Goal: Information Seeking & Learning: Learn about a topic

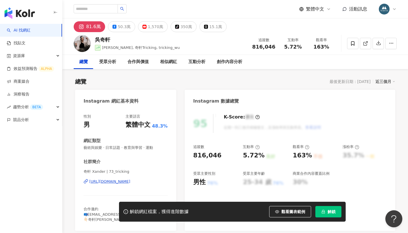
click at [31, 30] on link "AI 找網紅" at bounding box center [19, 31] width 24 height 6
drag, startPoint x: 48, startPoint y: 32, endPoint x: 54, endPoint y: 25, distance: 9.3
click at [31, 32] on link "AI 找網紅" at bounding box center [19, 31] width 24 height 6
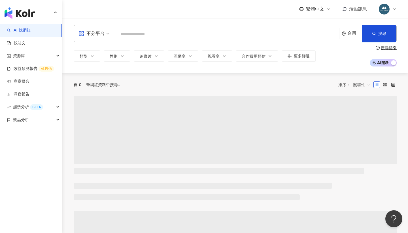
drag, startPoint x: 94, startPoint y: 12, endPoint x: 56, endPoint y: 8, distance: 37.7
click at [98, 9] on div "繁體中文 活動訊息" at bounding box center [235, 9] width 323 height 18
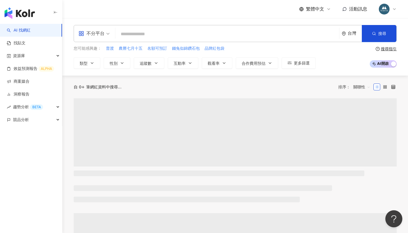
click at [145, 37] on input "search" at bounding box center [228, 34] width 220 height 11
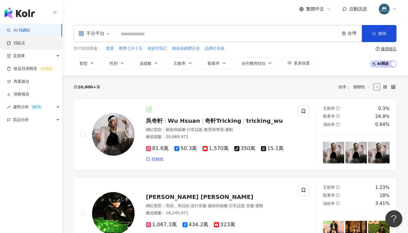
click at [26, 41] on link "找貼文" at bounding box center [16, 43] width 19 height 6
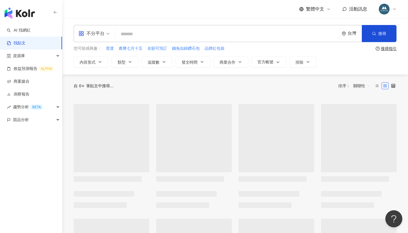
click at [144, 35] on input "search" at bounding box center [228, 34] width 220 height 12
type input "*"
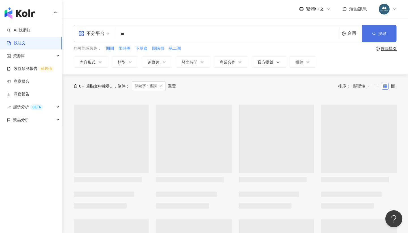
type input "**"
click at [385, 34] on span "搜尋" at bounding box center [383, 33] width 8 height 5
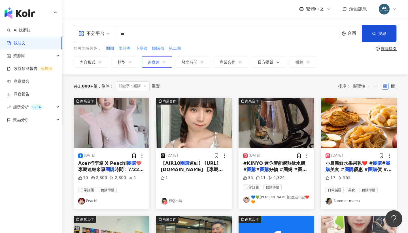
click at [157, 61] on span "追蹤數" at bounding box center [154, 62] width 12 height 5
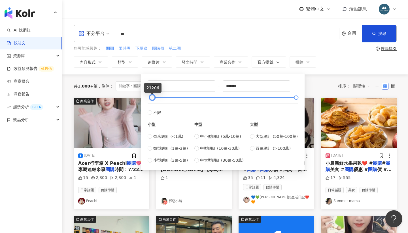
type input "*****"
drag, startPoint x: 150, startPoint y: 98, endPoint x: 153, endPoint y: 97, distance: 2.9
click at [153, 97] on div at bounding box center [152, 97] width 3 height 3
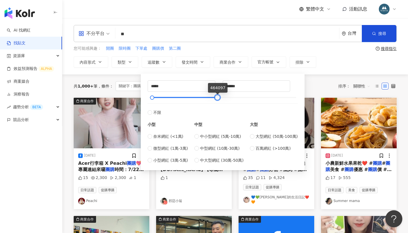
drag, startPoint x: 295, startPoint y: 96, endPoint x: 216, endPoint y: 93, distance: 79.2
click at [216, 93] on div "***** - ****** 不限 小型 奈米網紅 (<1萬) 微型網紅 (1萬-3萬) 小型網紅 (3萬-5萬) 中型 中小型網紅 (5萬-10萬) 中型網…" at bounding box center [223, 121] width 150 height 83
type input "******"
click at [314, 88] on div "共 1,000+ 筆 條件 ： 關鍵字：團購 重置 排序： 關聯性" at bounding box center [235, 86] width 323 height 10
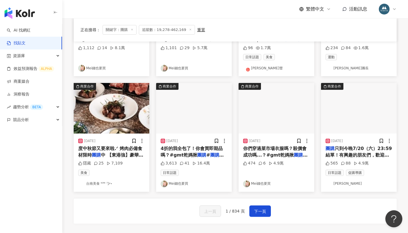
scroll to position [250, 0]
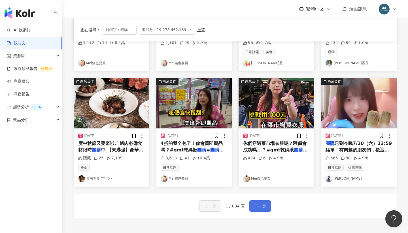
click at [254, 205] on span "下一頁" at bounding box center [260, 206] width 12 height 7
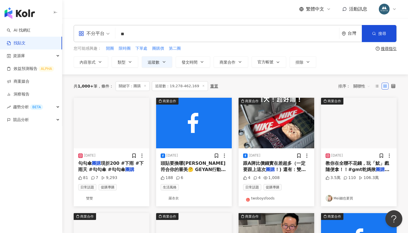
scroll to position [0, 0]
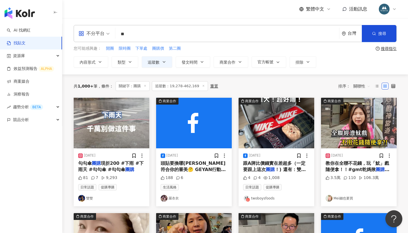
click at [133, 37] on input "**" at bounding box center [228, 34] width 220 height 12
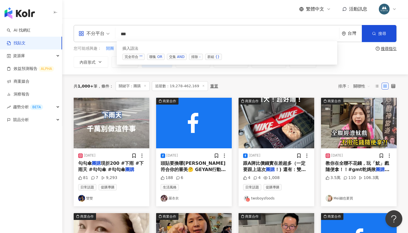
click at [182, 56] on div "AND" at bounding box center [180, 57] width 7 height 6
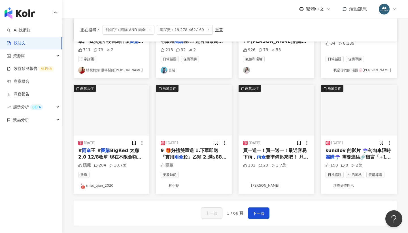
scroll to position [243, 0]
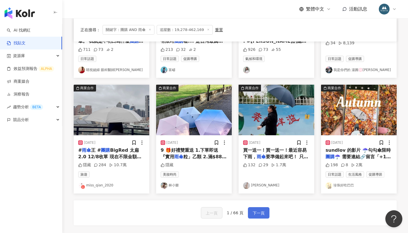
click at [254, 209] on span "下一頁" at bounding box center [259, 212] width 12 height 7
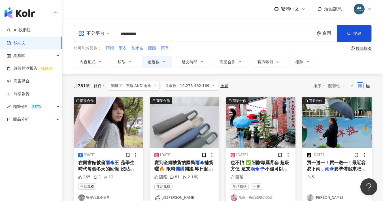
scroll to position [0, 0]
click at [340, 84] on span "關聯性" at bounding box center [337, 85] width 17 height 9
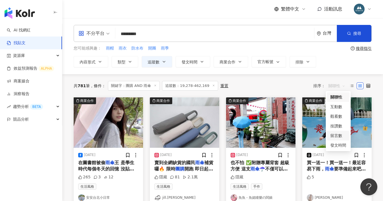
drag, startPoint x: 335, startPoint y: 115, endPoint x: 333, endPoint y: 139, distance: 23.9
click at [333, 139] on div "留言數" at bounding box center [338, 136] width 23 height 10
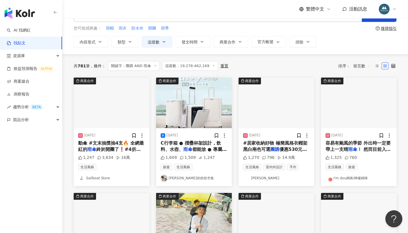
scroll to position [21, 0]
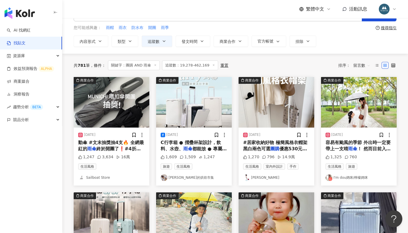
click at [256, 57] on div "共 781 筆 條件 ： 關鍵字：團購 AND 雨傘 追蹤數：19,278-462,169 重置 排序： 留言數" at bounding box center [235, 65] width 323 height 23
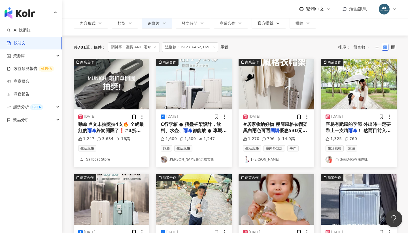
scroll to position [42, 0]
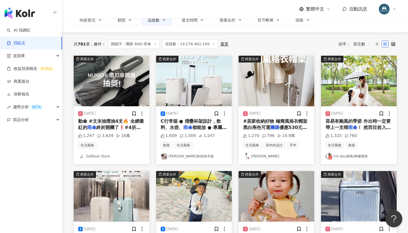
click at [260, 156] on link "Cindy Wu" at bounding box center [276, 156] width 67 height 7
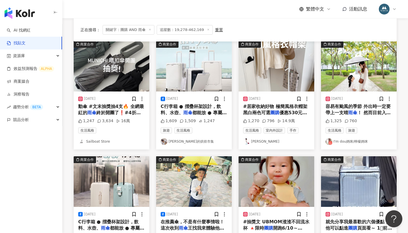
scroll to position [58, 0]
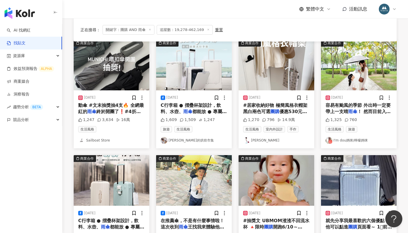
click at [350, 104] on span "容易有颱風的季節 外出時一定要帶上一支晴" at bounding box center [358, 108] width 65 height 12
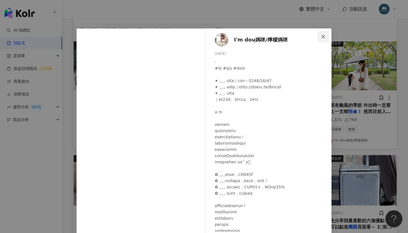
click at [321, 39] on button "Close" at bounding box center [323, 36] width 11 height 11
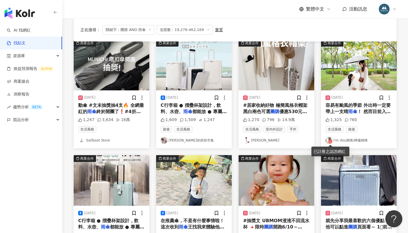
click at [330, 140] on icon at bounding box center [331, 142] width 4 height 4
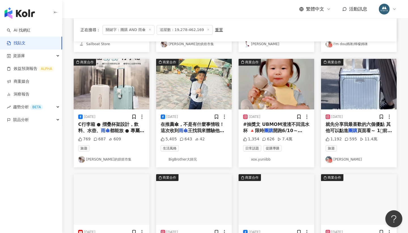
scroll to position [155, 0]
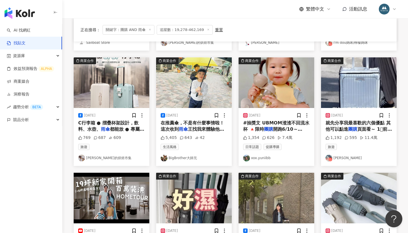
click at [348, 124] on span "就先分享我最喜歡的六個優點 其他可以點進" at bounding box center [358, 126] width 65 height 12
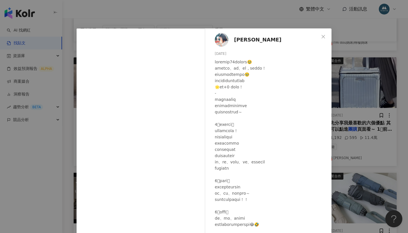
click at [219, 41] on img at bounding box center [222, 40] width 14 height 14
click at [155, 24] on div "Irene麻糬 2023/12/15 1,192 595 11.4萬 查看原始貼文" at bounding box center [204, 116] width 408 height 233
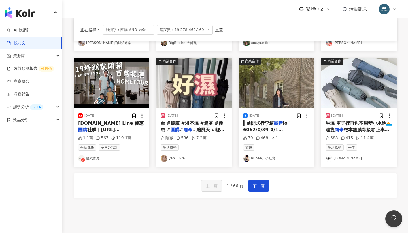
scroll to position [271, 0]
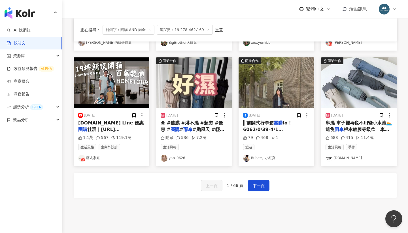
click at [95, 155] on link "鷹式家庭" at bounding box center [111, 158] width 67 height 7
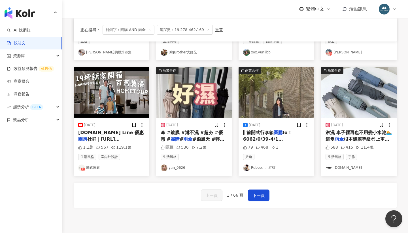
scroll to position [263, 0]
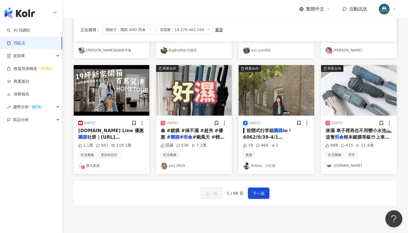
click at [165, 180] on div "上一頁 1 / 66 頁 下一頁" at bounding box center [235, 192] width 323 height 25
click at [256, 190] on span "下一頁" at bounding box center [259, 193] width 12 height 7
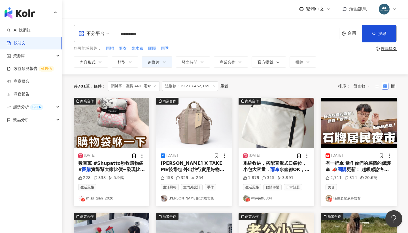
scroll to position [0, 0]
click at [153, 33] on input "*********" at bounding box center [228, 34] width 220 height 12
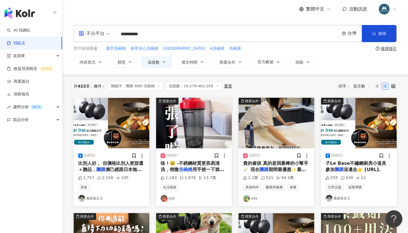
click at [35, 193] on div "AI 找網紅 找貼文 資源庫 效益預測報告 ALPHA 商案媒合 洞察報告 趨勢分析 BETA 競品分析" at bounding box center [31, 128] width 62 height 209
click at [108, 165] on span "比別人好， 但價格比別人更甜還＋贈品，" at bounding box center [110, 166] width 65 height 12
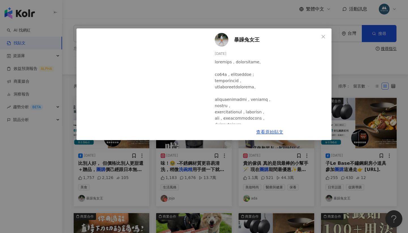
click at [55, 187] on div "暴躁兔女王 2024/4/22 1,757 2,126 105 查看原始貼文" at bounding box center [204, 116] width 408 height 233
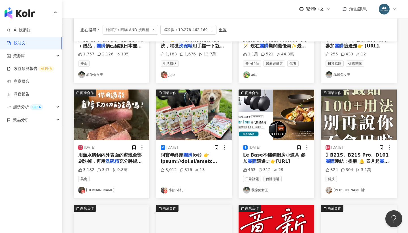
scroll to position [123, 0]
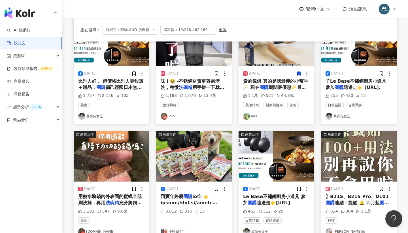
click at [269, 175] on img at bounding box center [277, 156] width 76 height 50
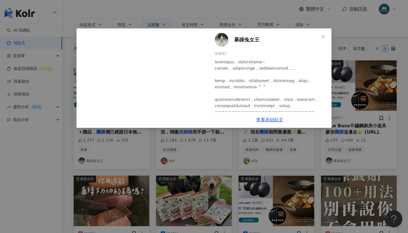
scroll to position [37, 0]
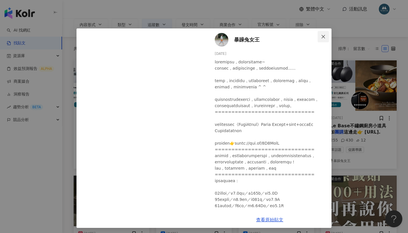
click at [324, 33] on button "Close" at bounding box center [323, 36] width 11 height 11
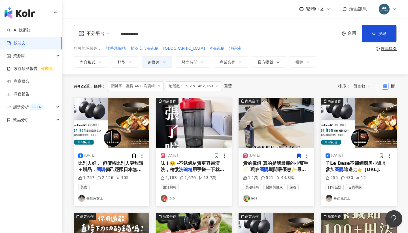
scroll to position [0, 0]
click at [185, 163] on span "味！🥹 -不銹鋼材質更容易清洗，稍微" at bounding box center [190, 166] width 59 height 12
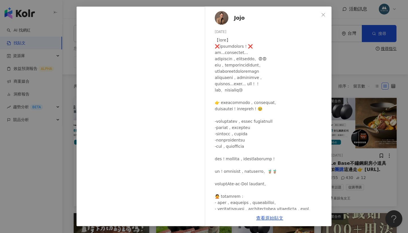
scroll to position [22, 0]
click at [338, 98] on div "Jojo 2025/3/24 1,183 1,676 13.7萬 查看原始貼文" at bounding box center [204, 116] width 408 height 233
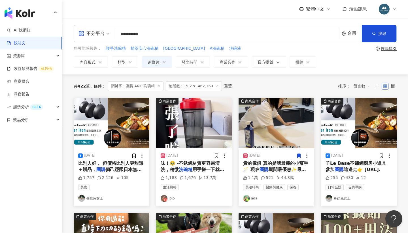
scroll to position [0, 0]
click at [163, 39] on input "**********" at bounding box center [228, 34] width 220 height 12
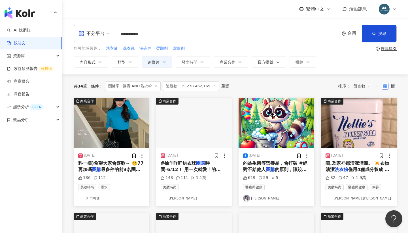
scroll to position [0, 0]
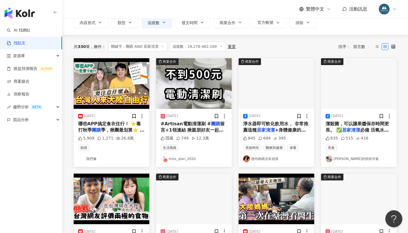
scroll to position [39, 0]
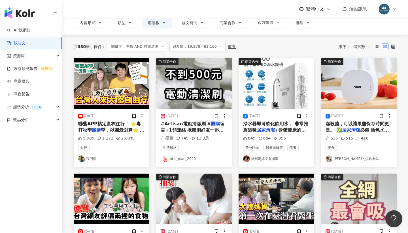
click at [262, 127] on mark "居家清潔" at bounding box center [266, 129] width 18 height 5
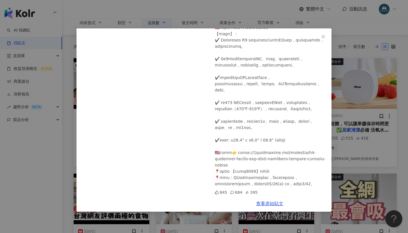
scroll to position [583, 0]
click at [345, 117] on div "德州媽媽沒有崩潰 2025/1/21 845 684 395 查看原始貼文" at bounding box center [204, 116] width 408 height 233
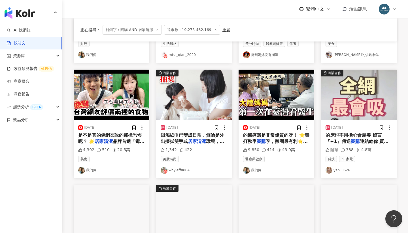
scroll to position [143, 0]
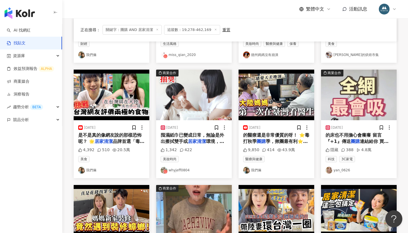
click at [111, 133] on span "是不是真的像網友說的那樣恐怖呢？ 🌟" at bounding box center [110, 138] width 64 height 12
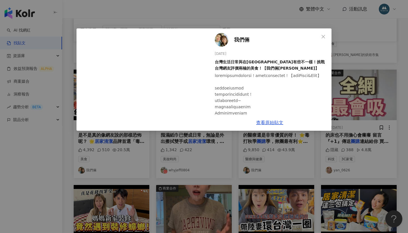
click at [224, 40] on img at bounding box center [222, 40] width 14 height 14
click at [195, 173] on div "我們倆 2023/9/16 台灣生活日常與在中國大陸有些不一樣！挑戰台灣網友評價兩極的美食！【我們倆Ricky&Nina】 4,392 510 20.5萬 查…" at bounding box center [204, 116] width 408 height 233
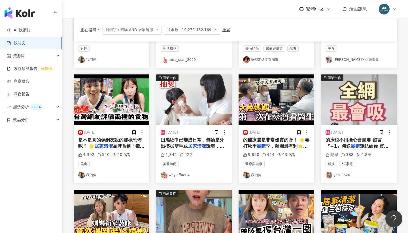
scroll to position [163, 0]
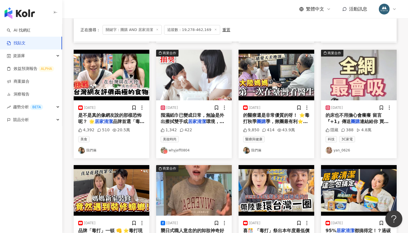
click at [193, 120] on mark "居家清潔" at bounding box center [197, 121] width 18 height 5
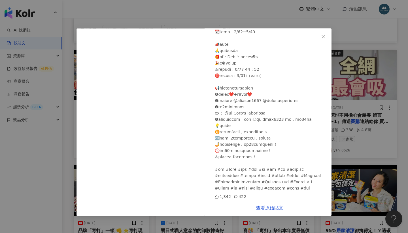
scroll to position [242, 0]
click at [355, 96] on div "whyjeff0804 2023/9/22 1,342 422 查看原始貼文" at bounding box center [204, 116] width 408 height 233
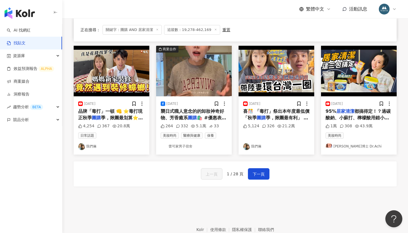
scroll to position [282, 0]
click at [262, 172] on span "下一頁" at bounding box center [259, 173] width 12 height 7
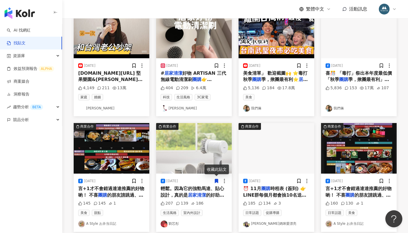
scroll to position [311, 0]
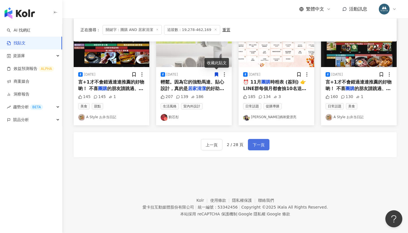
click at [255, 142] on span "下一頁" at bounding box center [259, 144] width 12 height 7
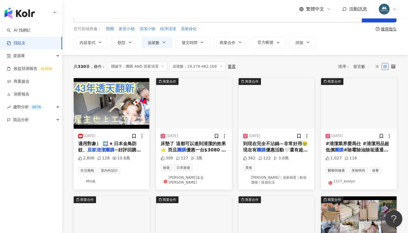
scroll to position [20, 0]
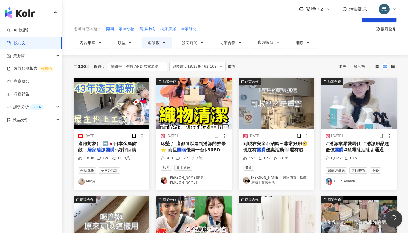
click at [191, 144] on span "床墊了 這都可以達到清潔的效果⭐️ 而且" at bounding box center [193, 147] width 65 height 12
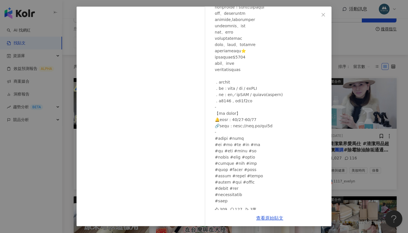
scroll to position [138, 0]
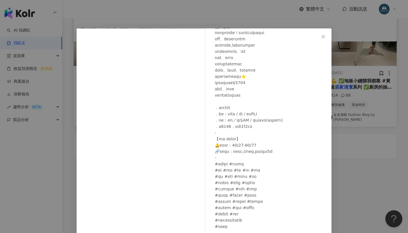
click at [362, 91] on div "江軒走走 J.S Gogo 2024/12/23 309 127 3萬 查看原始貼文" at bounding box center [204, 116] width 408 height 233
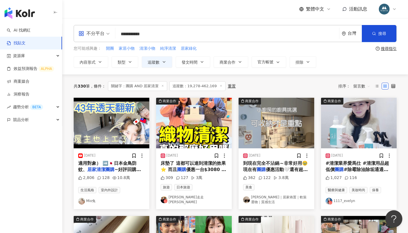
scroll to position [0, 0]
click at [159, 33] on input "**********" at bounding box center [228, 34] width 220 height 12
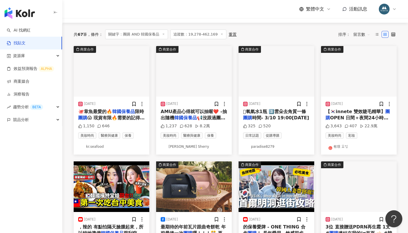
scroll to position [52, 0]
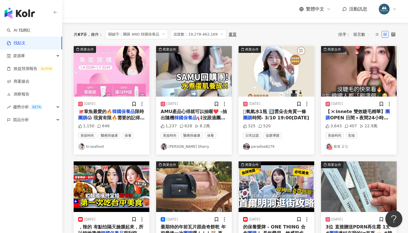
click at [56, 149] on div "AI 找網紅 找貼文 資源庫 效益預測報告 ALPHA 商案媒合 洞察報告 趨勢分析 BETA 競品分析" at bounding box center [31, 128] width 62 height 209
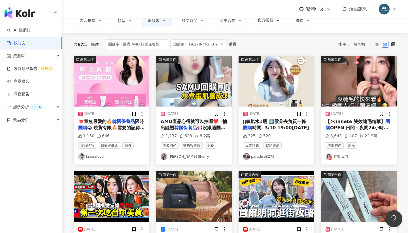
scroll to position [42, 0]
click at [281, 124] on div "️⃣氧氣水1瓶 3️⃣雲朵去角質一條 團購 時間- 3/10 19:00-3/1" at bounding box center [276, 124] width 67 height 13
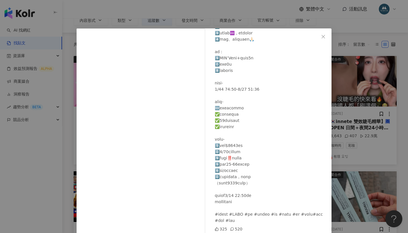
scroll to position [0, 0]
click at [364, 121] on div "paradise8279 2025/3/9 325 520 查看原始貼文" at bounding box center [204, 116] width 408 height 233
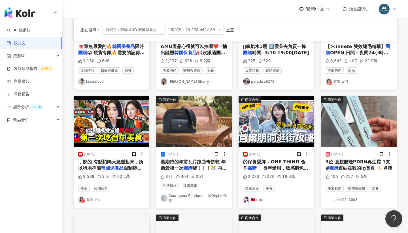
scroll to position [117, 0]
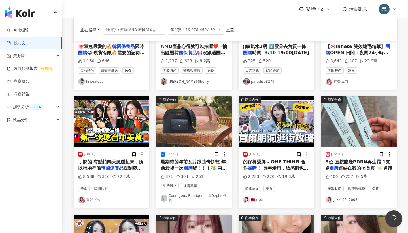
click at [274, 164] on div "的保養愛牌 - ONE THING 合作 團購 ！ 長年愛用，敏感肌也安心的0刺激保" at bounding box center [276, 165] width 67 height 13
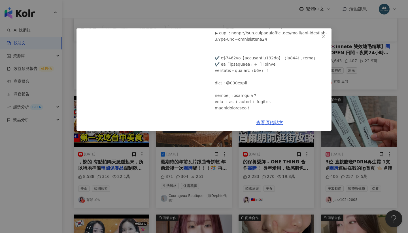
scroll to position [130, 0]
click at [228, 156] on div "🇹🇼in🇰🇷 2025/3/23 【🇰🇷2025明洞最新逛街攻略】韓國自由行必逛店TOP清單！Sinoon、Nick&Nicole、NYU NYU＋隱藏美食＋…" at bounding box center [204, 116] width 408 height 233
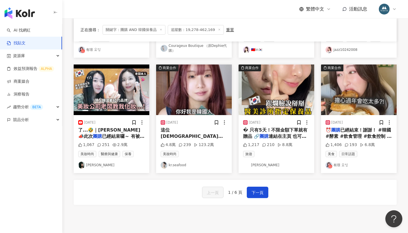
scroll to position [275, 0]
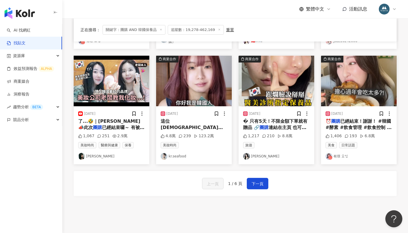
click at [121, 122] on span "了...🤣｜蘿倫 Lauren📣此次" at bounding box center [109, 124] width 62 height 12
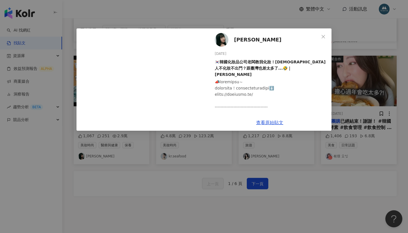
scroll to position [0, 0]
click at [223, 43] on img at bounding box center [222, 40] width 14 height 14
click at [165, 165] on div "蘿倫 2024/3/8 🇰🇷韓國化妝品公司老闆教我化妝！韓國人不化妝不出門？跟臺灣也差太多了...🤣｜蘿倫 Lauren 1,067 251 2.9萬 查看原…" at bounding box center [204, 116] width 408 height 233
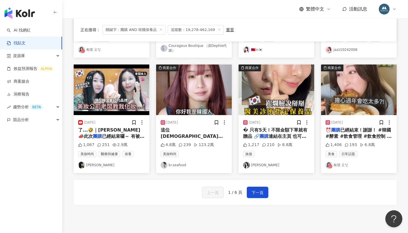
scroll to position [266, 0]
click at [277, 133] on span "連結在主頁 也可以留言我傳給你❤️" at bounding box center [274, 139] width 63 height 12
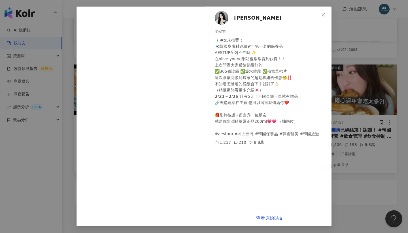
scroll to position [22, 0]
click at [354, 168] on div "JAN 2025/2/20 （ #文末抽獎 ） 🇰🇷韓國皮膚科連續9年 第一名的保養品 AESTURA 에스트라 ✨ 在olive young網站也常常賣到缺…" at bounding box center [204, 116] width 408 height 233
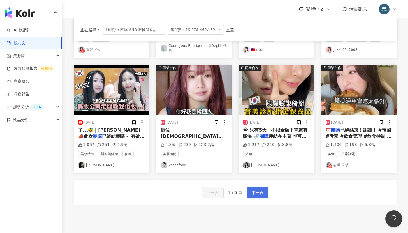
click at [260, 191] on span "下一頁" at bounding box center [258, 192] width 12 height 7
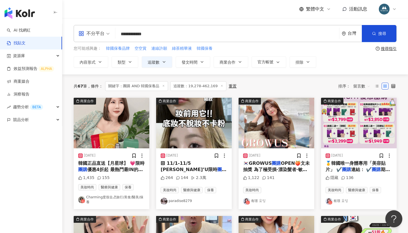
scroll to position [0, 0]
click at [165, 35] on input "**********" at bounding box center [228, 34] width 220 height 12
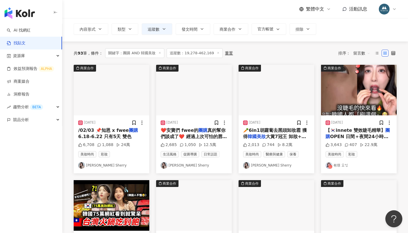
scroll to position [33, 0]
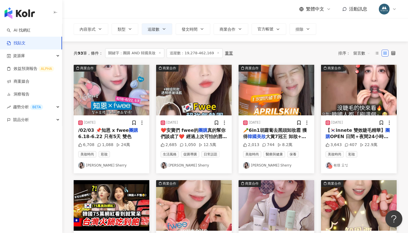
click at [113, 134] on span "6.18-6.22 只有5天 雙色" at bounding box center [104, 136] width 53 height 5
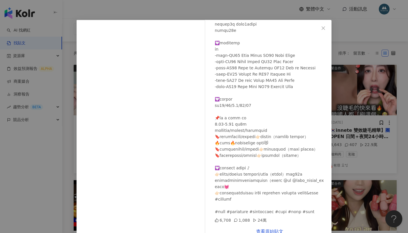
scroll to position [9, 0]
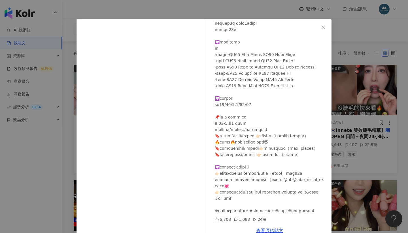
click at [341, 97] on div "노지은 Sherry 2024/6/16 6,708 1,088 24萬 查看原始貼文" at bounding box center [204, 116] width 408 height 233
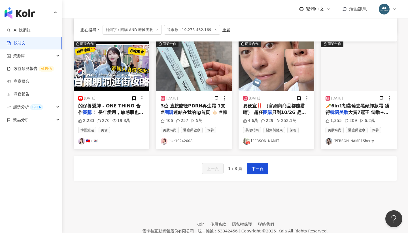
scroll to position [303, 0]
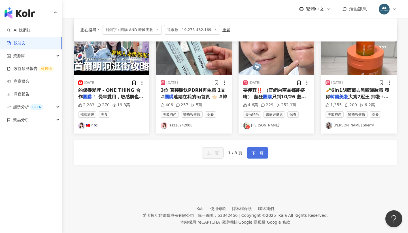
click at [261, 151] on span "下一頁" at bounding box center [258, 152] width 12 height 7
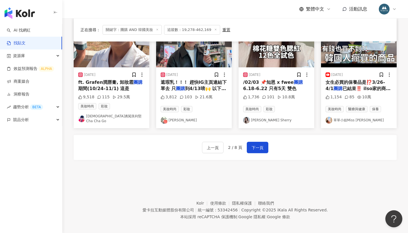
scroll to position [314, 0]
click at [256, 144] on span "下一頁" at bounding box center [258, 147] width 12 height 7
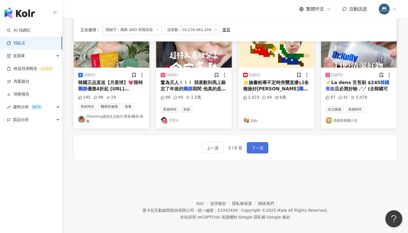
click at [258, 142] on button "下一頁" at bounding box center [258, 147] width 22 height 11
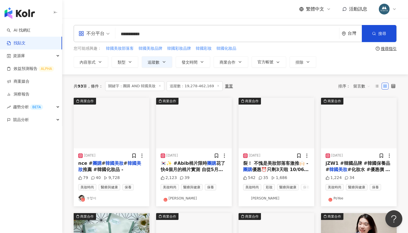
scroll to position [0, 0]
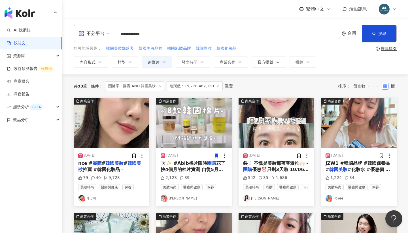
click at [163, 31] on input "**********" at bounding box center [228, 34] width 220 height 12
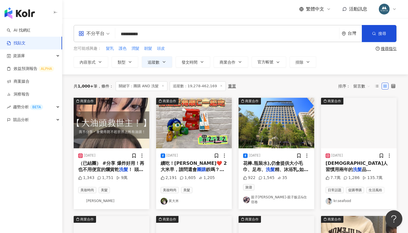
type input "**********"
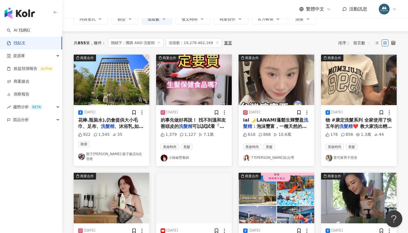
scroll to position [45, 0]
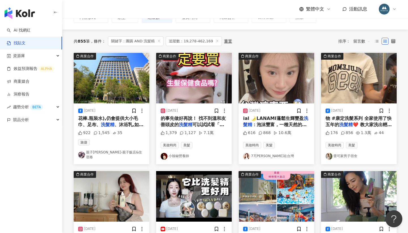
click at [119, 163] on div "商業合作 2023/11/10 花棒.瓶裝水),仍會提供大小毛巾、足布、 洗髮精 、沐浴乳,如需加購備品NT$200 922 1,545 35 旅遊 親子童享…" at bounding box center [235, 229] width 330 height 353
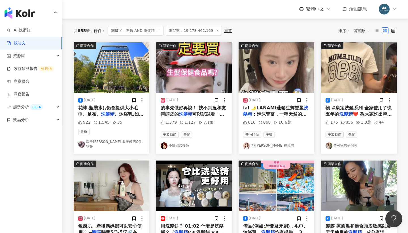
scroll to position [56, 0]
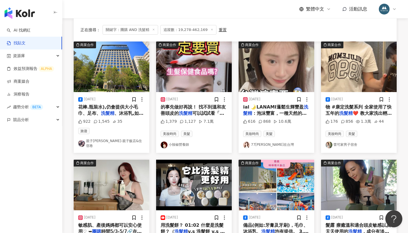
click at [195, 107] on span "的事先做好再說！ 找不到溫和友善頭皮的" at bounding box center [193, 110] width 65 height 12
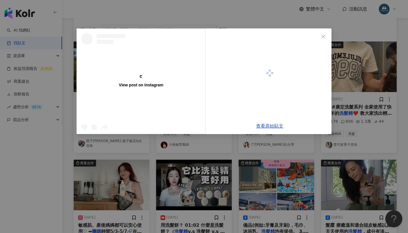
click at [195, 107] on div "View post on Instagram" at bounding box center [141, 81] width 129 height 105
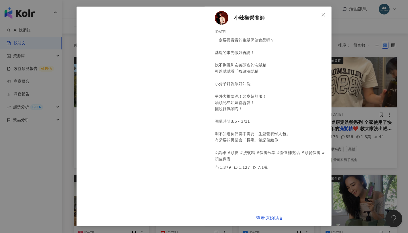
scroll to position [41, 0]
click at [244, 166] on div "1,127" at bounding box center [242, 167] width 16 height 6
click at [240, 166] on div "1,127" at bounding box center [242, 167] width 16 height 6
click at [269, 214] on div "查看原始貼文" at bounding box center [270, 218] width 124 height 16
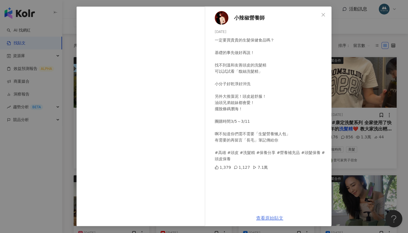
click at [277, 219] on link "查看原始貼文" at bounding box center [269, 217] width 27 height 5
click at [349, 73] on div "小辣椒營養師 2024/3/5 一定要買貴貴的生髮保健食品嗎？ 基礎的事先做好再說！ 找不到溫和友善頭皮的洗髮精 可以試試看「馥絲洗髮精」 小分子好乾淨好沖洗…" at bounding box center [204, 116] width 408 height 233
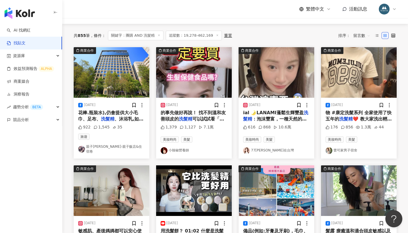
scroll to position [52, 0]
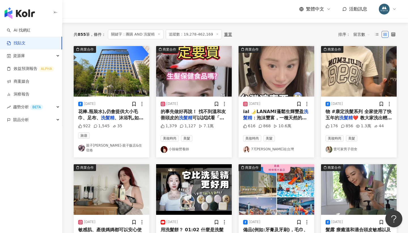
click at [284, 116] on span "：泡沫豐富，一種天然的香氣，很適合" at bounding box center [275, 121] width 64 height 12
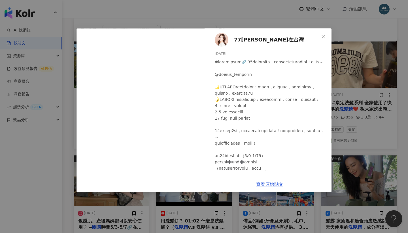
scroll to position [0, 0]
click at [347, 88] on div "77歐尼在台灣 2025/1/3 616 868 10.6萬 查看原始貼文" at bounding box center [204, 116] width 408 height 233
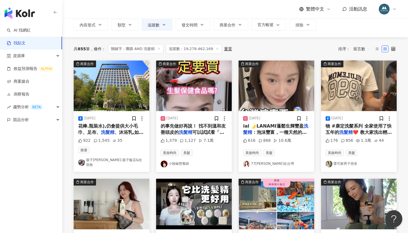
scroll to position [21, 0]
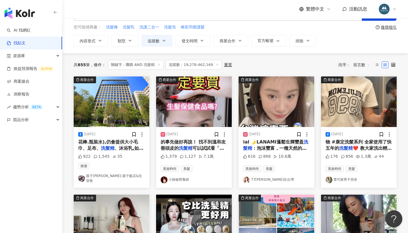
click at [279, 146] on span "：泡沫豐富，一種天然的香氣，很適合" at bounding box center [275, 151] width 64 height 12
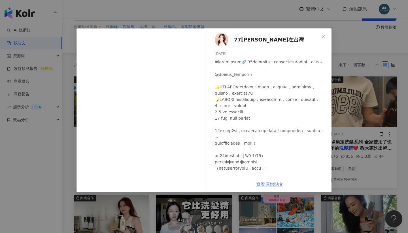
click at [273, 183] on link "查看原始貼文" at bounding box center [269, 183] width 27 height 5
click at [227, 41] on img at bounding box center [222, 40] width 14 height 14
click at [158, 212] on div "77歐尼在台灣 2025/1/3 616 868 10.6萬 查看原始貼文" at bounding box center [204, 116] width 408 height 233
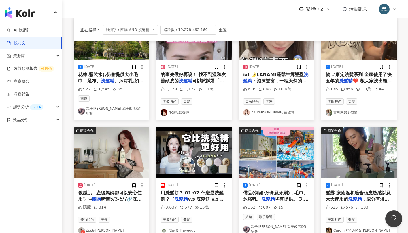
scroll to position [89, 0]
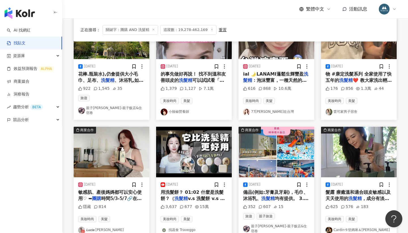
click at [115, 189] on span "敏感肌、產後媽媽都可以安心使用♡ ➥" at bounding box center [110, 195] width 64 height 12
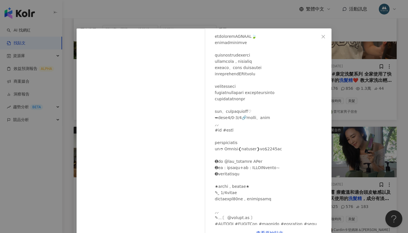
scroll to position [57, 0]
click at [377, 88] on div "𝙇𝙪𝙘𝙞𝙖 林佑容 2025/5/3 隱藏 814 查看原始貼文" at bounding box center [204, 116] width 408 height 233
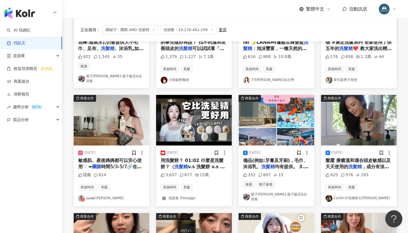
scroll to position [121, 0]
click at [200, 158] on span "用洗髮餅？ 01:02 什麼是洗髮餅？（" at bounding box center [192, 163] width 63 height 12
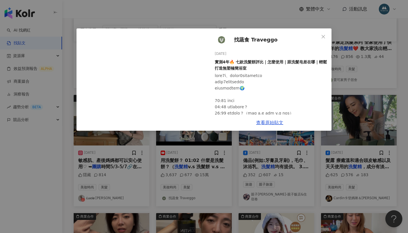
scroll to position [0, 0]
click at [249, 153] on div "找蔬食 Traveggo 2024/9/21 實測4年🔥 七款洗髮餅評比｜怎麼使用｜跟洗髮皂差在哪｜輕鬆打造無塑極簡浴室 3,637 677 15萬 查看原始…" at bounding box center [204, 116] width 408 height 233
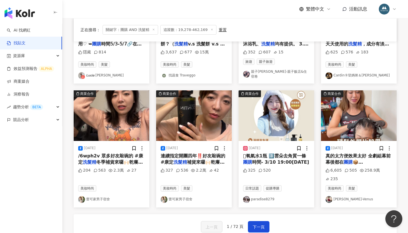
scroll to position [269, 0]
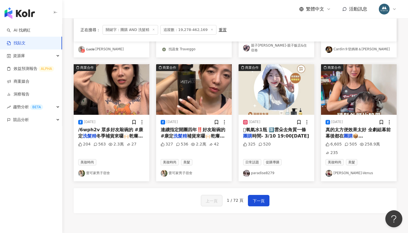
click at [256, 188] on div "上一頁 1 / 72 頁 下一頁" at bounding box center [235, 200] width 323 height 25
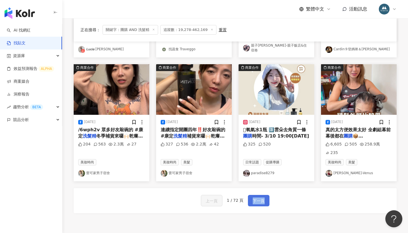
click at [256, 195] on button "下一頁" at bounding box center [259, 200] width 22 height 11
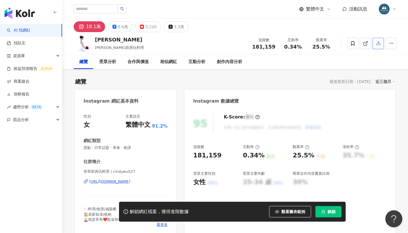
click at [380, 46] on button "button" at bounding box center [378, 43] width 11 height 11
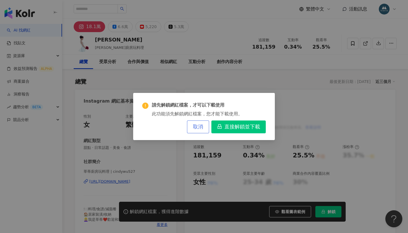
click at [194, 128] on button "取消" at bounding box center [198, 126] width 22 height 13
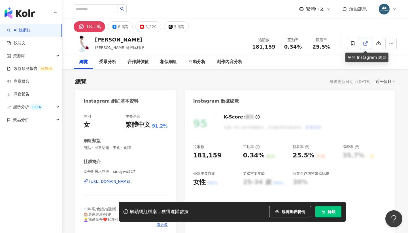
click at [366, 43] on icon at bounding box center [365, 43] width 5 height 5
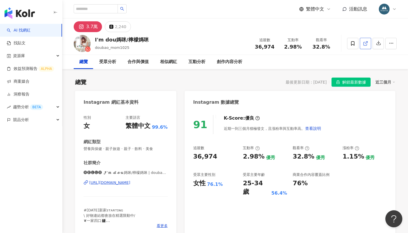
click at [366, 43] on line at bounding box center [367, 42] width 2 height 2
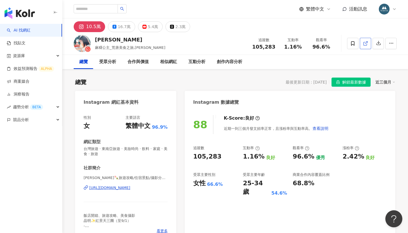
click at [368, 43] on link at bounding box center [365, 43] width 11 height 11
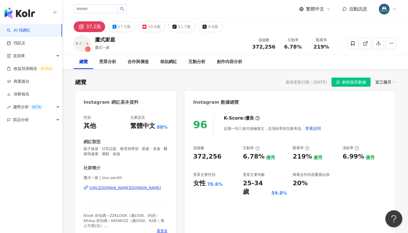
click at [366, 41] on icon at bounding box center [365, 43] width 5 height 5
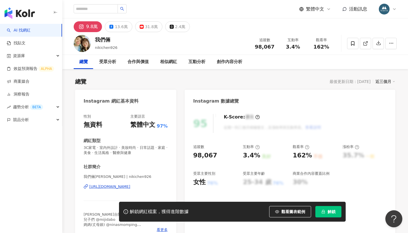
click at [362, 42] on link at bounding box center [365, 43] width 11 height 11
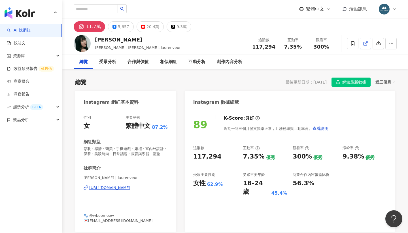
click at [361, 43] on link at bounding box center [365, 43] width 11 height 11
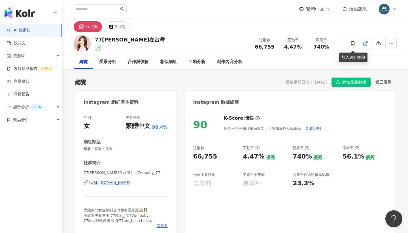
click at [364, 46] on span at bounding box center [365, 43] width 5 height 6
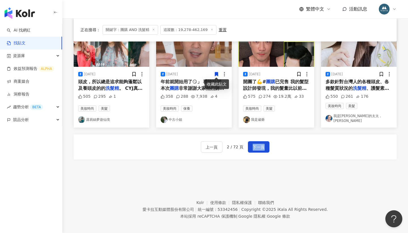
scroll to position [311, 0]
click at [253, 144] on span "下一頁" at bounding box center [259, 147] width 12 height 7
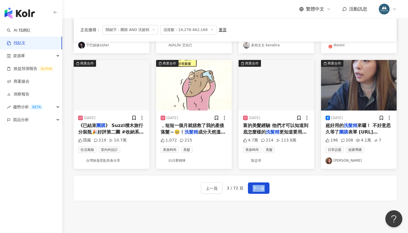
scroll to position [274, 0]
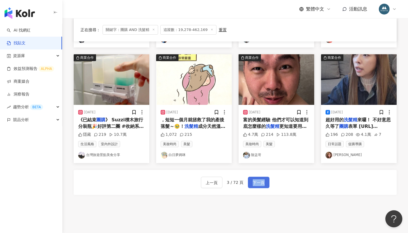
click at [258, 185] on button "下一頁" at bounding box center [259, 181] width 22 height 11
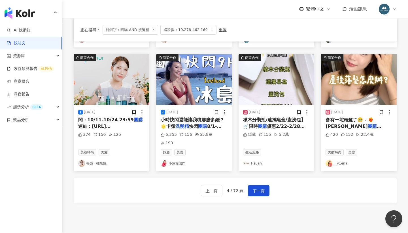
click at [284, 178] on div "上一頁 4 / 72 頁 下一頁" at bounding box center [235, 190] width 323 height 25
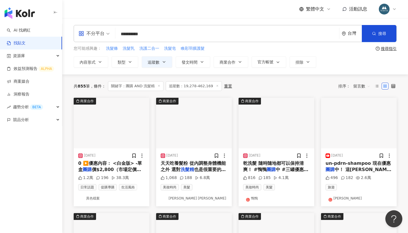
scroll to position [0, 0]
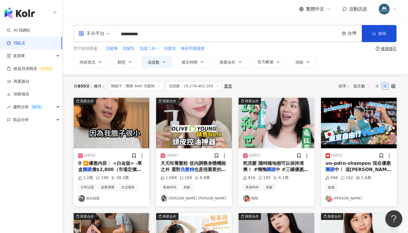
click at [350, 166] on div "un-pdrn-shampoo 現在優惠 團購 中！ 這波比韓國還要划算 一定要把握" at bounding box center [359, 166] width 67 height 13
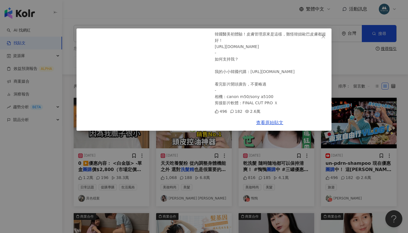
scroll to position [197, 0]
click at [323, 34] on icon "close" at bounding box center [323, 36] width 5 height 5
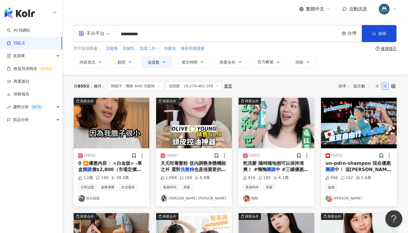
click at [336, 196] on link "[PERSON_NAME]" at bounding box center [359, 198] width 67 height 7
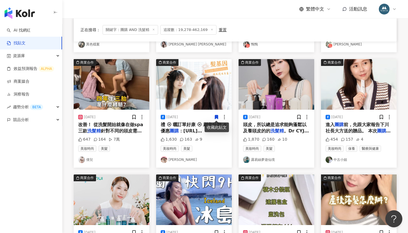
scroll to position [249, 0]
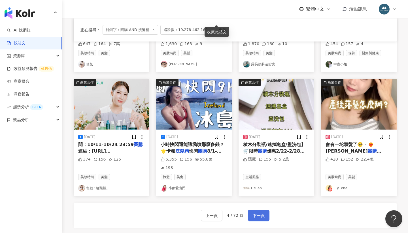
click at [262, 212] on span "下一頁" at bounding box center [259, 215] width 12 height 7
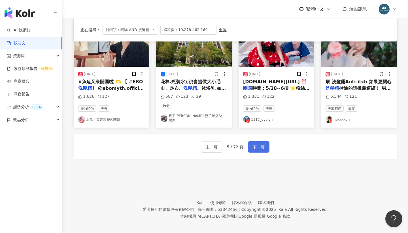
scroll to position [311, 0]
click at [254, 145] on span "下一頁" at bounding box center [259, 147] width 12 height 7
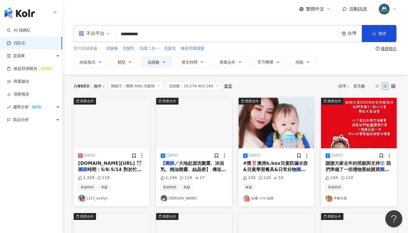
scroll to position [0, 0]
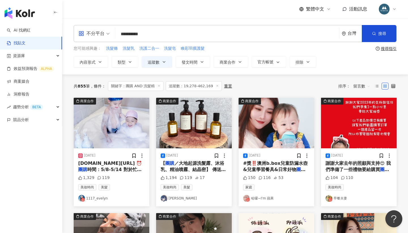
click at [158, 33] on input "**********" at bounding box center [228, 34] width 220 height 12
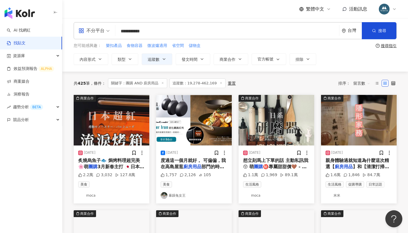
scroll to position [18, 0]
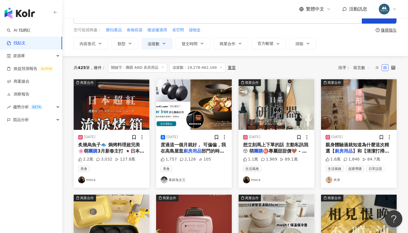
click at [362, 152] on span "】和【清潔打掃】系列熱銷品項 用" at bounding box center [358, 154] width 64 height 12
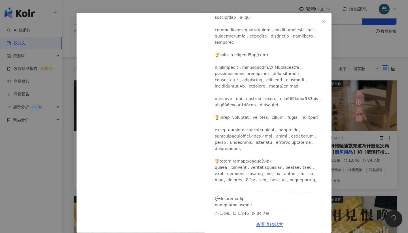
scroll to position [9, 0]
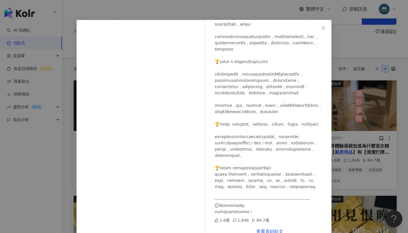
click at [377, 121] on div "米米 2025/7/14 1.6萬 1,846 84.7萬 查看原始貼文" at bounding box center [204, 116] width 408 height 233
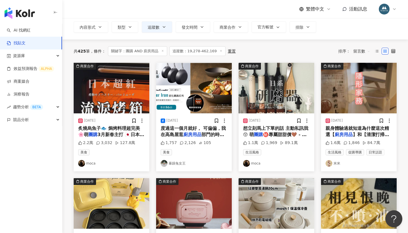
scroll to position [35, 0]
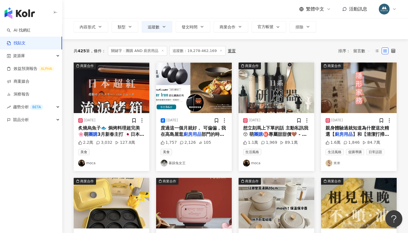
click at [275, 132] on span "㊙️專屬甜甜價🤎 - #快速料理" at bounding box center [275, 137] width 64 height 12
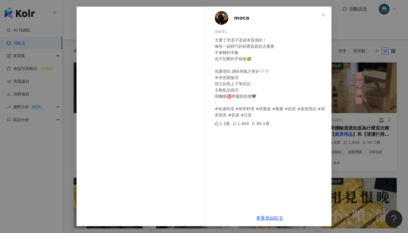
scroll to position [22, 0]
click at [226, 15] on img at bounding box center [222, 18] width 14 height 14
click at [387, 68] on div "moca 2024/7/3 太愛了😍是不是超有質感的！ 擁有一組輕巧的研磨器真的太重要 不會轉到手酸 也不怕壓到手指痛🤣 現磨現吃 調味香氣才更好🤍🤍 米杏色…" at bounding box center [204, 116] width 408 height 233
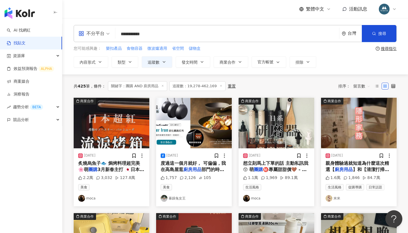
scroll to position [0, 0]
click at [165, 37] on input "**********" at bounding box center [228, 34] width 220 height 12
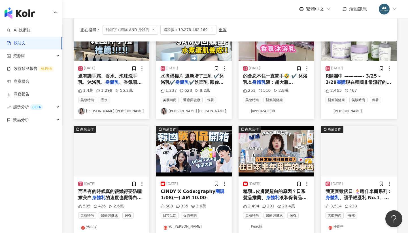
scroll to position [87, 0]
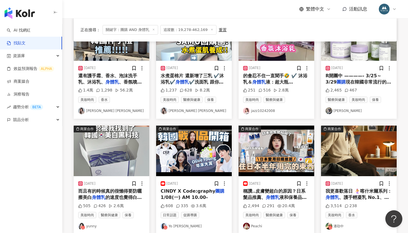
click at [355, 80] on span "現在韓國非常流行的產品 是跟台灣代理" at bounding box center [359, 85] width 66 height 12
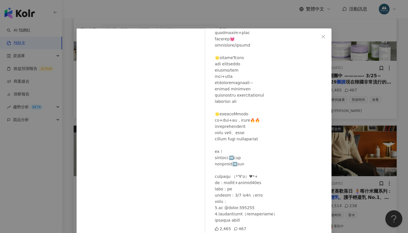
scroll to position [447, 0]
click at [376, 126] on div "安恩 naomi 2024/1/1 2,465 467 查看原始貼文" at bounding box center [204, 116] width 408 height 233
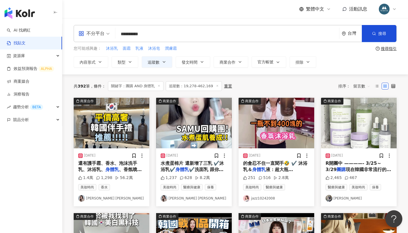
scroll to position [0, 0]
click at [152, 40] on div "**********" at bounding box center [235, 33] width 323 height 17
click at [156, 37] on input "**********" at bounding box center [228, 34] width 220 height 12
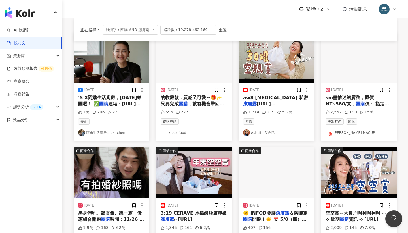
scroll to position [70, 0]
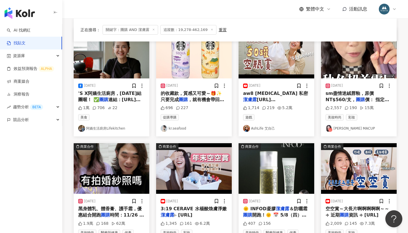
click at [273, 98] on span "https://amzn.to/" at bounding box center [264, 103] width 43 height 12
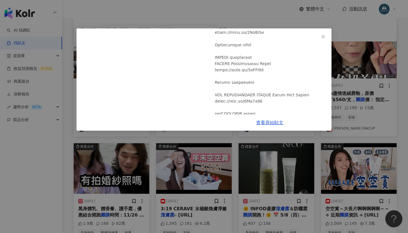
scroll to position [785, 0]
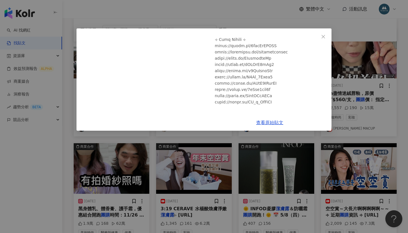
click at [280, 145] on div "AshLife 艾自己 2024/7/20 半年又空了50罐空瓶！怎麼累積那麼快？2024上半年空空賞👉雷品愛用一次看！#ashley #空空賞 1,714 …" at bounding box center [204, 116] width 408 height 233
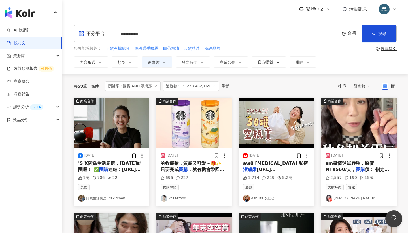
scroll to position [0, 0]
click at [176, 34] on input "**********" at bounding box center [228, 34] width 220 height 12
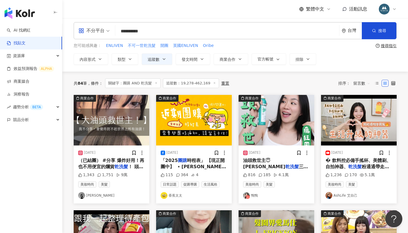
scroll to position [4, 0]
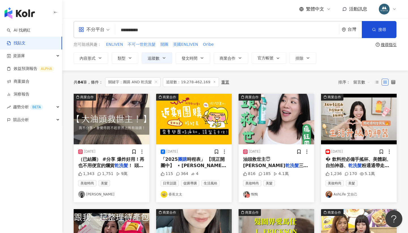
click at [115, 164] on mark "乾洗髮" at bounding box center [122, 165] width 14 height 5
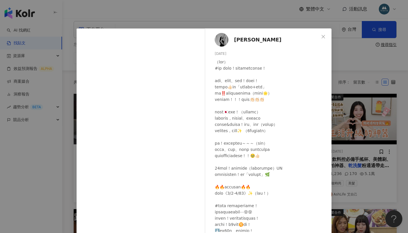
scroll to position [0, 0]
click at [226, 36] on img at bounding box center [222, 40] width 14 height 14
click at [123, 19] on div "陳綾 Celine 2025/8/5 1,343 1,751 9萬 查看原始貼文" at bounding box center [204, 116] width 408 height 233
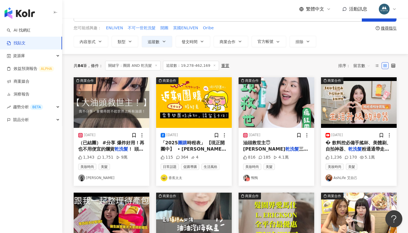
scroll to position [22, 0]
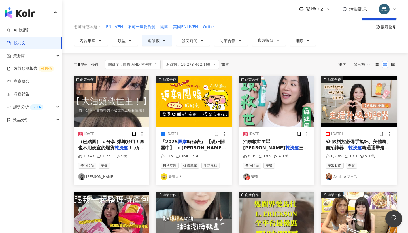
click at [285, 144] on div "油頭救世主😇蔻蘿蘭 乾洗髮 三秒就可以讓我恢復”蓬鬆有型”的頭頂 味道沒有太多人工香氣 是優雅的植萃清香 噴頭均勻又夠力 有效去除頭皮的油垢但不會讓髮絲乾澀 …" at bounding box center [276, 144] width 67 height 13
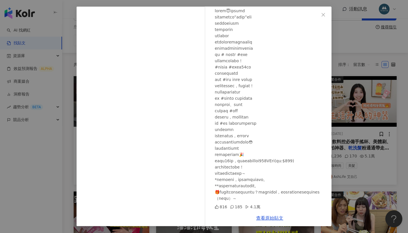
scroll to position [22, 0]
click at [378, 142] on div "鴨鴨 2025/7/23 816 185 4.1萬 查看原始貼文" at bounding box center [204, 116] width 408 height 233
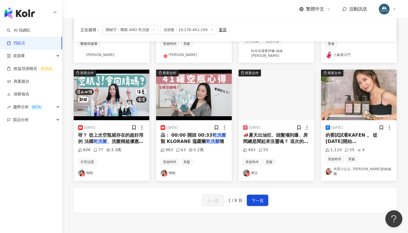
scroll to position [261, 0]
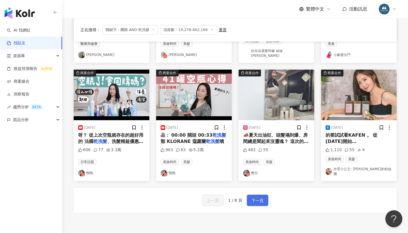
click at [255, 197] on span "下一頁" at bounding box center [258, 200] width 12 height 7
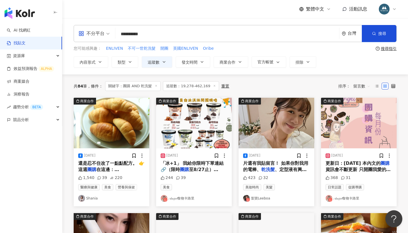
scroll to position [0, 0]
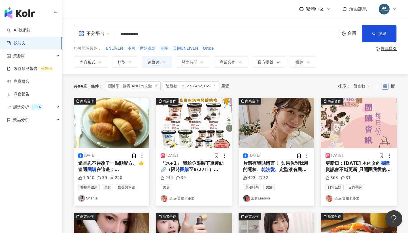
click at [162, 38] on input "**********" at bounding box center [228, 34] width 220 height 12
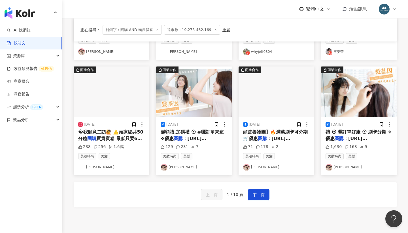
scroll to position [272, 0]
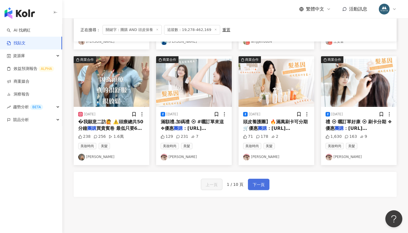
click at [264, 182] on button "下一頁" at bounding box center [259, 183] width 22 height 11
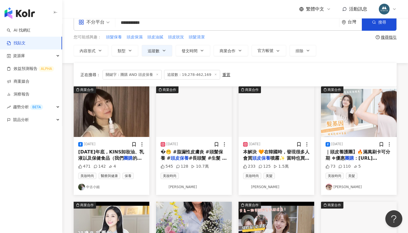
scroll to position [284, 0]
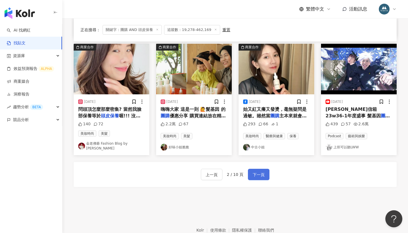
click at [252, 172] on button "下一頁" at bounding box center [259, 173] width 22 height 11
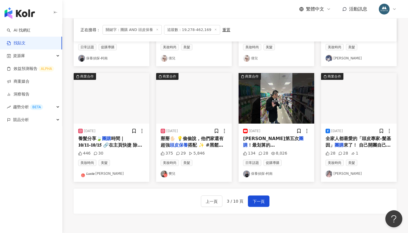
scroll to position [291, 0]
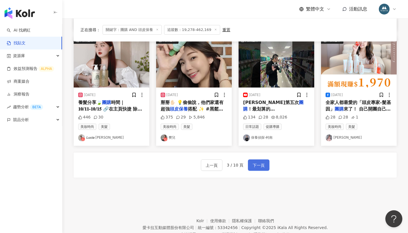
click at [257, 164] on span "下一頁" at bounding box center [259, 165] width 12 height 7
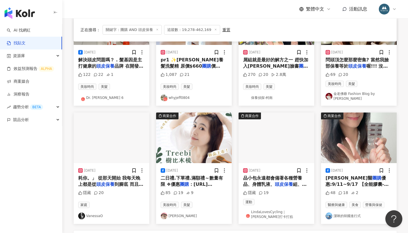
scroll to position [300, 0]
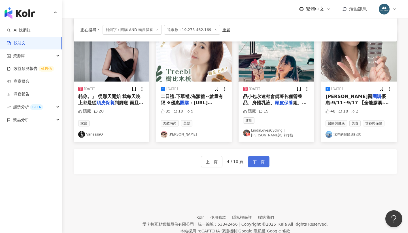
click at [260, 161] on button "下一頁" at bounding box center [259, 161] width 22 height 11
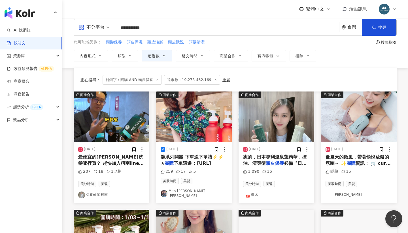
scroll to position [268, 0]
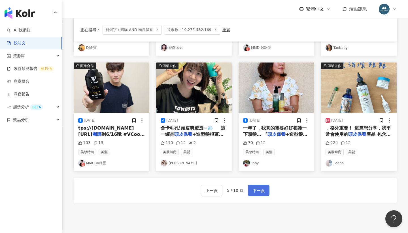
click at [260, 187] on span "下一頁" at bounding box center [259, 190] width 12 height 7
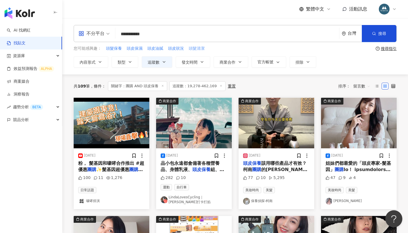
scroll to position [0, 0]
click at [181, 35] on input "**********" at bounding box center [228, 34] width 220 height 12
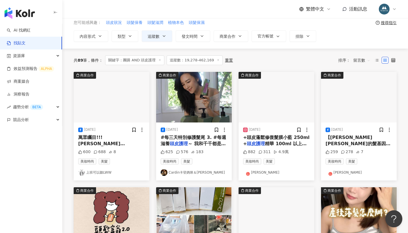
scroll to position [28, 0]
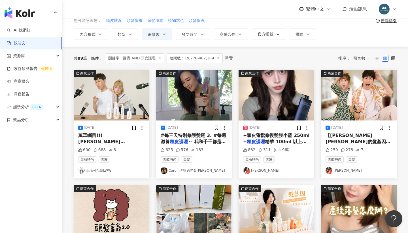
click at [269, 134] on span "+頭皮蓬鬆修復髮膜小藍 250ml +" at bounding box center [276, 138] width 67 height 12
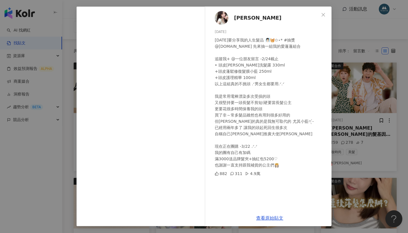
scroll to position [21, 0]
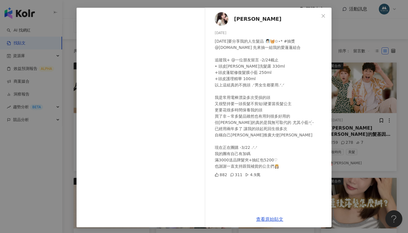
click at [339, 78] on div "段禹彤 2025/2/17 今天要分享我的人生髮品 🧖🏻‍♀️🧺✩⋆* #抽獎 @curlyshyll.tw 先來抽一組我的愛蓬蓬組合 追蹤我+ @一位朋友留…" at bounding box center [204, 116] width 408 height 233
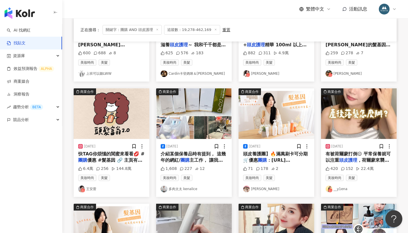
scroll to position [125, 0]
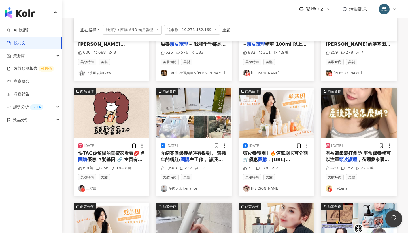
click at [370, 149] on div "2024/11/13 有被荷爾蒙打倒😌 平常保養就可以注重 頭皮護理 ，荷爾蒙來襲時， 也可以輕鬆應對 420 152 22.4萬 美妝時尚 美髮 __y1e…" at bounding box center [359, 167] width 76 height 58
click at [349, 157] on mark "頭皮護理" at bounding box center [348, 159] width 18 height 5
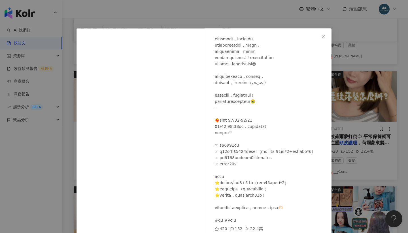
scroll to position [0, 0]
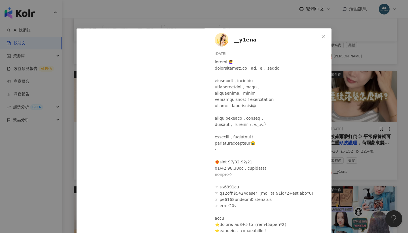
click at [240, 38] on span "__y1ena" at bounding box center [245, 40] width 22 height 8
click at [335, 127] on div "__y1ena 2024/11/13 420 152 22.4萬 查看原始貼文" at bounding box center [204, 116] width 408 height 233
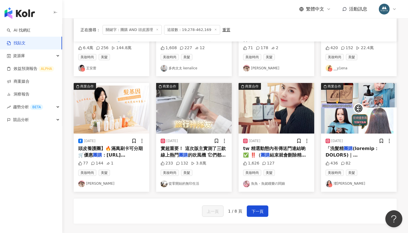
scroll to position [245, 0]
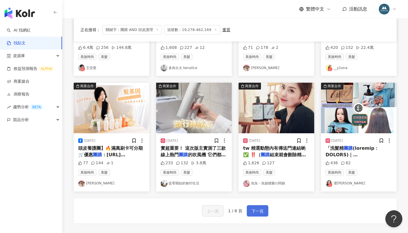
click at [257, 207] on span "下一頁" at bounding box center [258, 210] width 12 height 7
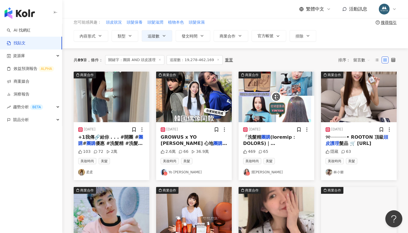
scroll to position [26, 0]
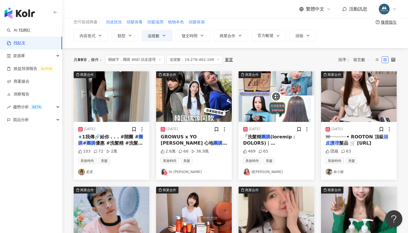
click at [189, 135] on span "GROWUS x YO CINDY 心地" at bounding box center [187, 140] width 53 height 12
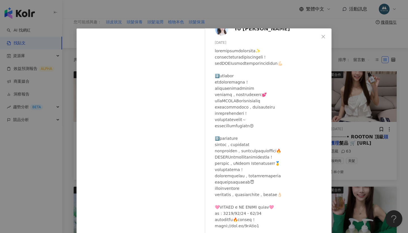
scroll to position [10, 0]
click at [362, 107] on div "Yo Cindy 2024/8/25 2.6萬 66 36.9萬 查看原始貼文" at bounding box center [204, 116] width 408 height 233
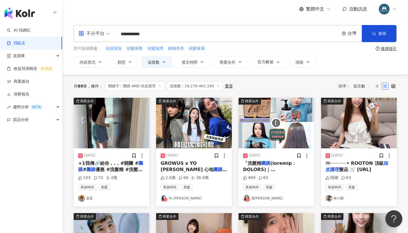
scroll to position [0, 0]
click at [122, 164] on span "+1我傳🔗給你 . . . #開團 #" at bounding box center [108, 162] width 60 height 5
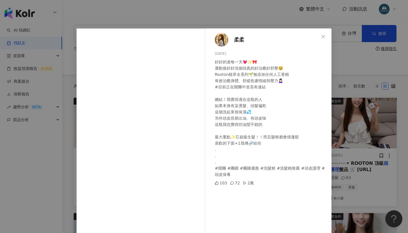
scroll to position [4, 0]
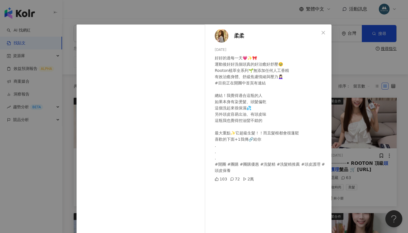
click at [222, 39] on img at bounding box center [222, 36] width 14 height 14
click at [109, 10] on div "柔柔 2024/10/23 好好的過每一天💗✨🎀 運動後好好洗個頭真的好治癒好舒壓🥹 Rooton植萃全系列🌱無添加任何人工香精 有效治癒身體、舒緩焦慮情緒與…" at bounding box center [204, 116] width 408 height 233
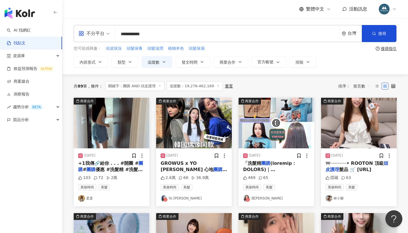
scroll to position [0, 0]
click at [168, 33] on input "**********" at bounding box center [228, 34] width 220 height 12
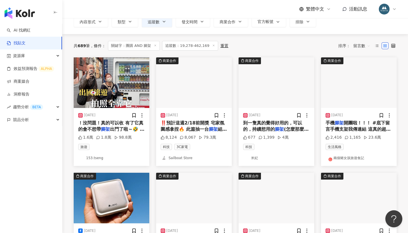
scroll to position [40, 0]
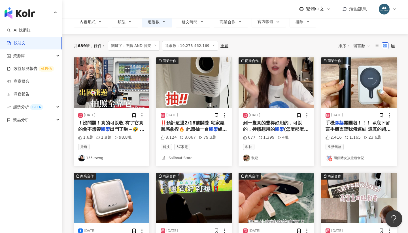
click at [108, 123] on span "！沒問題！真的可以收 有了它真的會不想帶" at bounding box center [110, 126] width 65 height 12
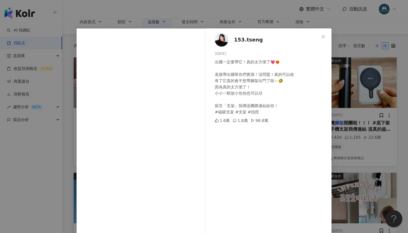
scroll to position [0, 0]
click at [234, 38] on div "153.tseng 2024/10/17 出國一定要帶它！真的太方便了💗❤️‍🔥 直接帶出國幫你們實測！沒問題！真的可以收 有了它真的會不想帶腳架出門了啦～🤣…" at bounding box center [270, 129] width 124 height 203
click at [215, 45] on div at bounding box center [222, 40] width 14 height 14
click at [365, 85] on div "153.tseng 2024/10/17 出國一定要帶它！真的太方便了💗❤️‍🔥 直接帶出國幫你們實測！沒問題！真的可以收 有了它真的會不想帶腳架出門了啦～🤣…" at bounding box center [204, 116] width 408 height 233
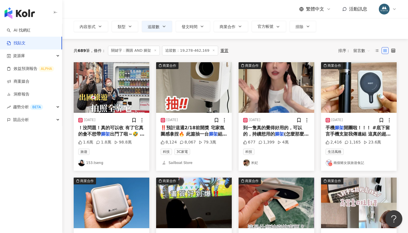
scroll to position [36, 0]
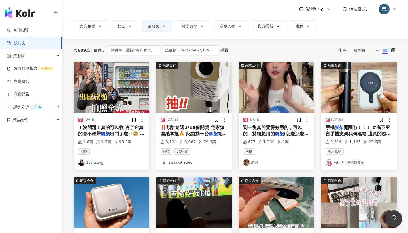
click at [271, 129] on span "到一隻真的覺得好用的，可以的，持續想用的" at bounding box center [272, 131] width 59 height 12
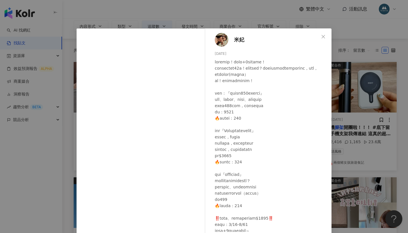
scroll to position [0, 0]
click at [350, 83] on div "米妃 2025/7/21 677 1,399 4萬 查看原始貼文" at bounding box center [204, 116] width 408 height 233
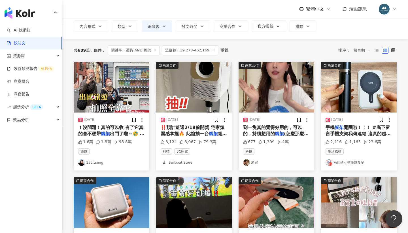
click at [345, 126] on span "開團啦！！！ #底下留言手機支架我傳連結 這真的超！好！用！ 我跟我朋友前陣子去埃及 大部分合照都是直接用這個架在小平台上拍 超方便又不佔空間！ 出門帶他我要…" at bounding box center [359, 162] width 66 height 75
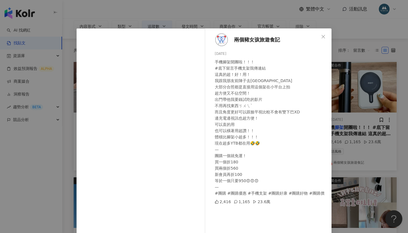
click at [243, 37] on span "兩個豬女孩旅遊食記" at bounding box center [257, 40] width 46 height 8
click at [350, 94] on div "兩個豬女孩旅遊食記 2024/4/28 手機腳架開團啦！！！ #底下留言手機支架我傳連結 這真的超！好！用！ 我跟我朋友前陣子去埃及 大部分合照都是直接用這個…" at bounding box center [204, 116] width 408 height 233
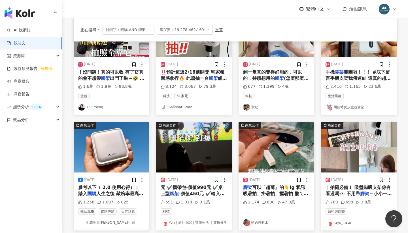
scroll to position [92, 0]
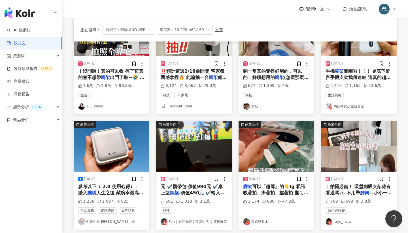
click at [286, 76] on span "(怎麼那麼難） 終於！實測到這三隻真" at bounding box center [276, 81] width 66 height 12
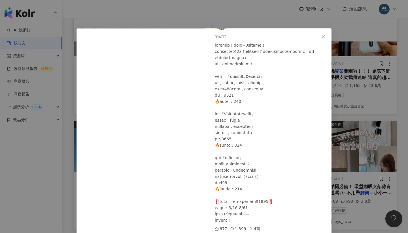
scroll to position [16, 0]
click at [379, 71] on div "米妃 2025/7/21 677 1,399 4萬 查看原始貼文" at bounding box center [204, 116] width 408 height 233
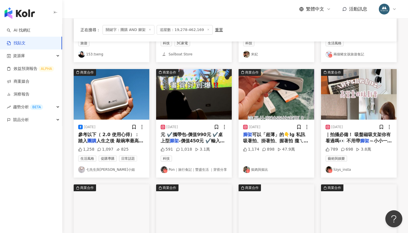
scroll to position [144, 0]
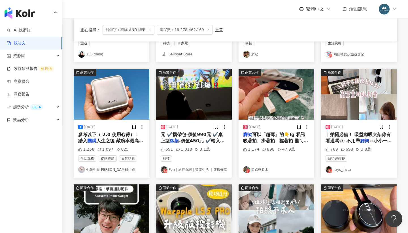
click at [127, 137] on div "參考以下（ 2.0 使用心得）： 踏入 團購 人生之後 敲碗率最高的商品之一就是" at bounding box center [111, 137] width 67 height 13
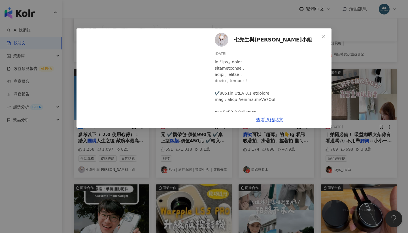
click at [360, 90] on div "七先生與艾小姐 2024/1/28 1,258 1,097 825 查看原始貼文" at bounding box center [204, 116] width 408 height 233
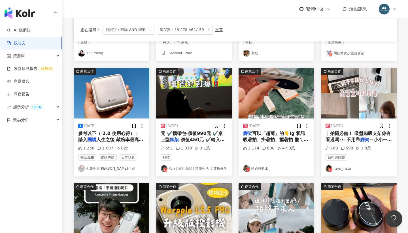
scroll to position [145, 0]
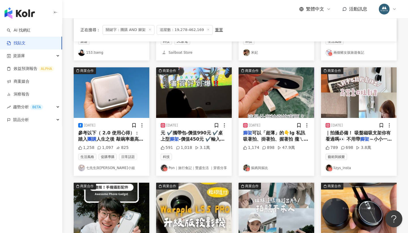
click at [358, 135] on div "｜拍攝必備！ 吸盤磁吸支架你有看過嗎👀 不用帶 腳架 ～小小一顆解鎖各種拍攝角度 想要在車上拍vlog也可以 共三款🤎「留言+1」傳 團購 優惠給你🔗 ｜百變…" at bounding box center [359, 136] width 67 height 13
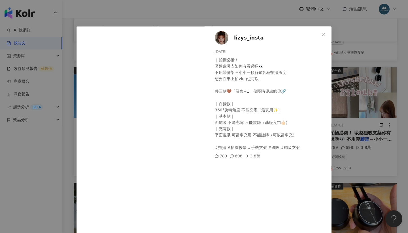
scroll to position [2, 0]
click at [67, 88] on div "lizys_insta 2024/9/26 ｜拍攝必備！ 吸盤磁吸支架你有看過嗎👀 不用帶腳架～小小一顆解鎖各種拍攝角度 想要在車上拍vlog也可以 共三款🤎…" at bounding box center [204, 116] width 408 height 233
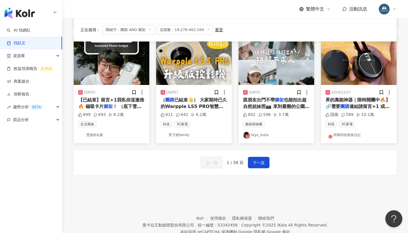
scroll to position [297, 0]
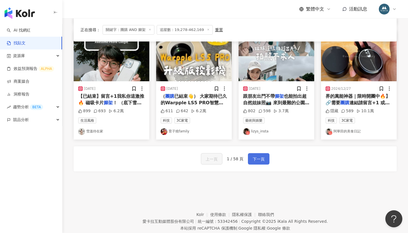
click at [260, 155] on span "下一頁" at bounding box center [259, 158] width 12 height 7
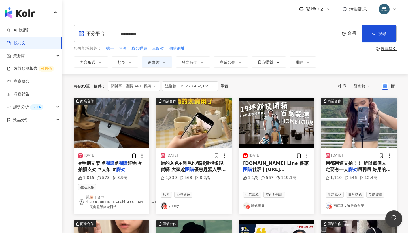
scroll to position [0, 0]
click at [50, 176] on div "AI 找網紅 找貼文 資源庫 效益預測報告 ALPHA 商案媒合 洞察報告 趨勢分析 BETA 競品分析" at bounding box center [31, 128] width 62 height 209
click at [115, 166] on div "#手機支架 # 團購 # 團購 好物 #拍照支架 #支架 # 腳架" at bounding box center [111, 166] width 67 height 13
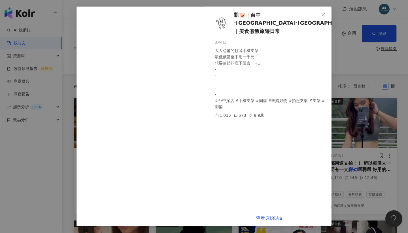
scroll to position [22, 0]
click at [50, 89] on div "凱🐷｜台中·中壢·宜蘭｜美食煮飯旅遊日常 2024/4/16 人人必備的輕薄手機支架 最低價甚至不用一千元 想要連結的底下留言「+1」 - - - - - #…" at bounding box center [204, 116] width 408 height 233
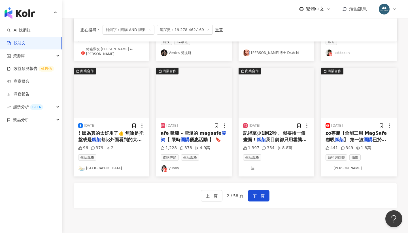
scroll to position [271, 0]
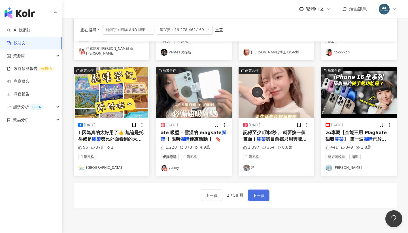
click at [253, 192] on span "下一頁" at bounding box center [259, 195] width 12 height 7
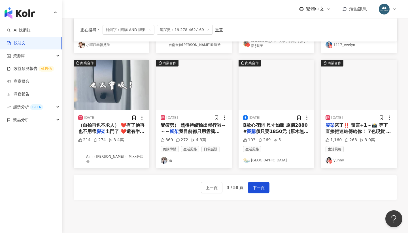
scroll to position [0, 0]
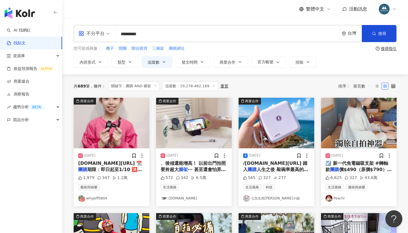
click at [116, 160] on div "s.1shop.tw/tn3nq3 📆 團購 期限：即日起至1/10 🈵$980" at bounding box center [111, 166] width 67 height 13
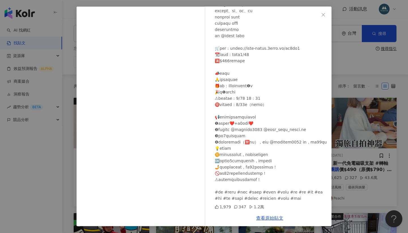
scroll to position [22, 0]
click at [408, 88] on div "whyjeff0804 2025/1/5 1,979 347 1.2萬 查看原始貼文" at bounding box center [204, 116] width 408 height 233
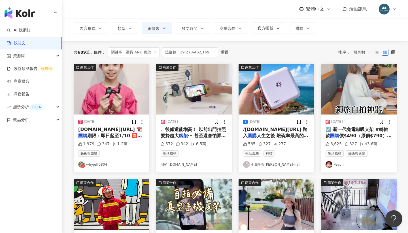
scroll to position [34, 0]
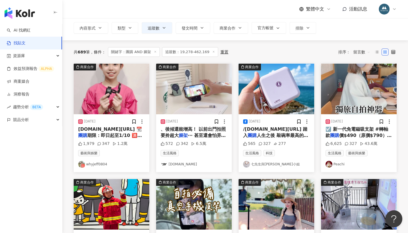
click at [355, 131] on span "☑️ 新一代免電磁吸支架 #轉軸款" at bounding box center [357, 132] width 63 height 12
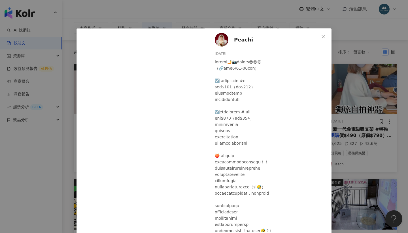
scroll to position [0, 0]
click at [63, 96] on div "Peachi 2025/1/8 6,625 327 43.6萬 查看原始貼文" at bounding box center [204, 116] width 408 height 233
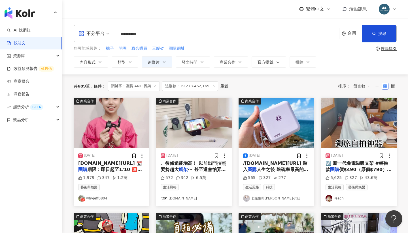
click at [116, 163] on span "s.1shop.tw/tn3nq3 📆" at bounding box center [110, 162] width 64 height 5
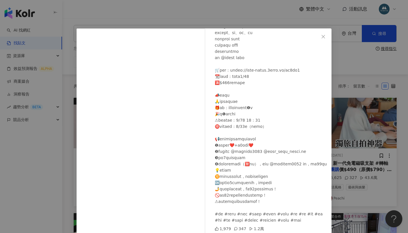
scroll to position [125, 0]
click at [366, 99] on div "whyjeff0804 2025/1/5 1,979 347 1.2萬 查看原始貼文" at bounding box center [204, 116] width 408 height 233
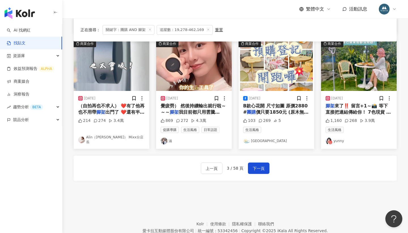
scroll to position [282, 0]
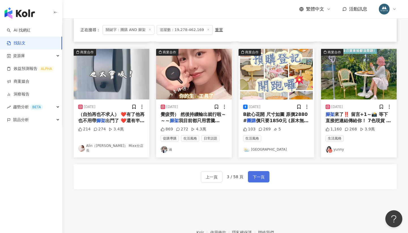
click at [263, 175] on span "下一頁" at bounding box center [259, 176] width 12 height 7
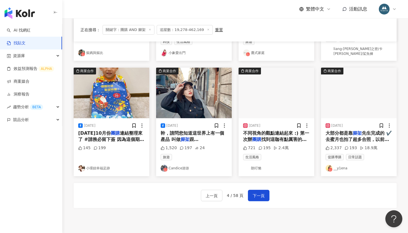
scroll to position [253, 0]
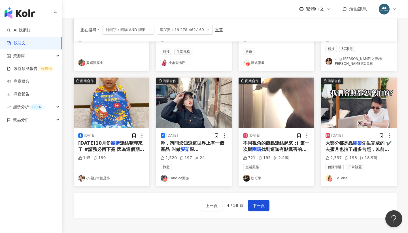
click at [302, 194] on div "上一頁 4 / 58 頁 下一頁" at bounding box center [235, 205] width 323 height 25
click at [264, 202] on span "下一頁" at bounding box center [259, 205] width 12 height 7
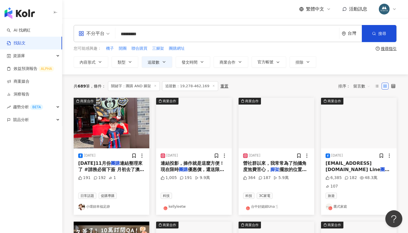
scroll to position [0, 0]
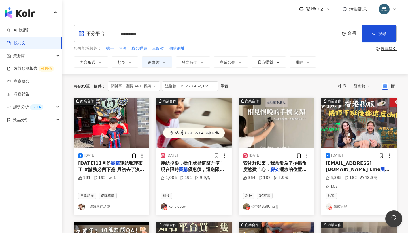
click at [162, 38] on input "*********" at bounding box center [228, 34] width 220 height 12
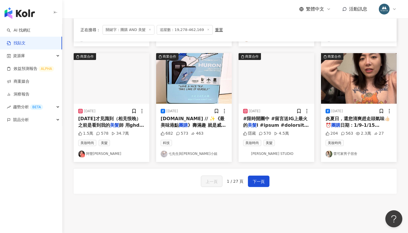
scroll to position [275, 0]
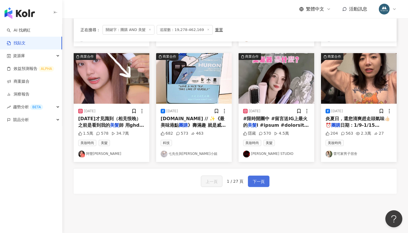
click at [258, 178] on span "下一頁" at bounding box center [259, 181] width 12 height 7
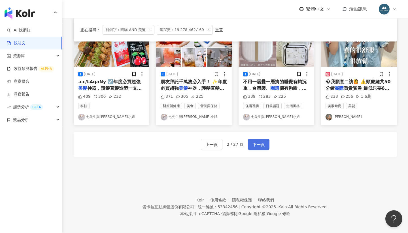
scroll to position [311, 0]
click at [258, 147] on button "下一頁" at bounding box center [259, 144] width 22 height 11
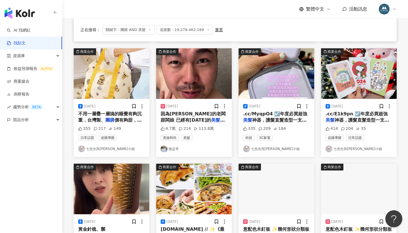
scroll to position [246, 0]
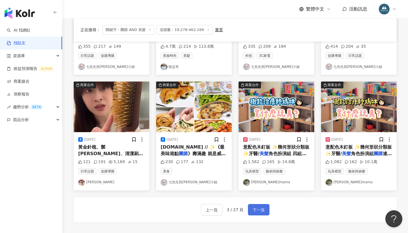
click at [260, 208] on span "下一頁" at bounding box center [259, 209] width 12 height 7
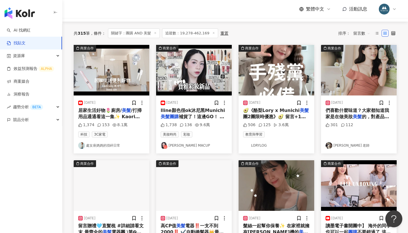
scroll to position [54, 0]
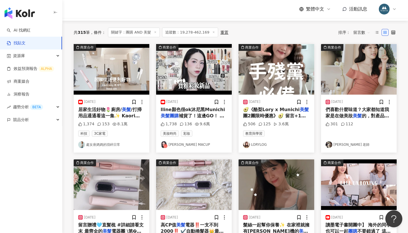
click at [122, 110] on mark "美髮" at bounding box center [126, 109] width 9 height 5
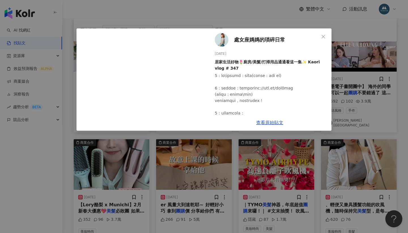
scroll to position [152, 0]
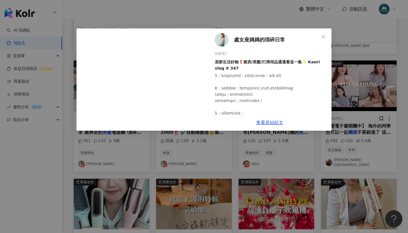
click at [219, 40] on img at bounding box center [222, 40] width 14 height 14
click at [208, 166] on div "處女座媽媽的瑣碎日常 2023/11/1 居家生活好物🌷廚房/美髮/打掃用品通通看這一集✨ Kaori vlog # 347 1,374 153 8.1萬 查…" at bounding box center [204, 116] width 408 height 233
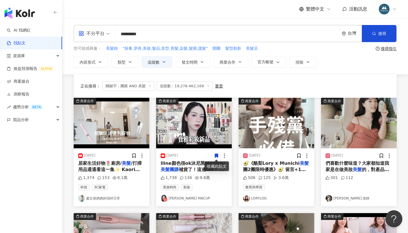
scroll to position [200, 0]
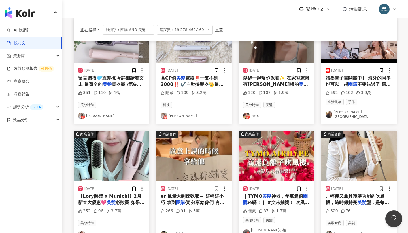
click at [52, 189] on div "AI 找網紅 找貼文 資源庫 效益預測報告 ALPHA 商案媒合 洞察報告 趨勢分析 BETA 競品分析" at bounding box center [31, 128] width 62 height 209
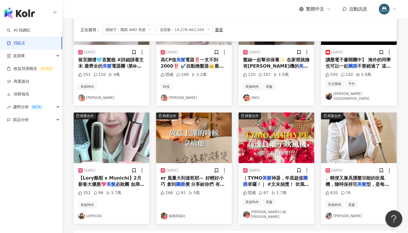
scroll to position [239, 0]
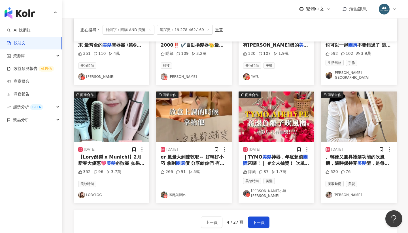
click at [117, 154] on span "【Lory酪梨 x Munichi】2月新春大優惠💖" at bounding box center [109, 160] width 63 height 12
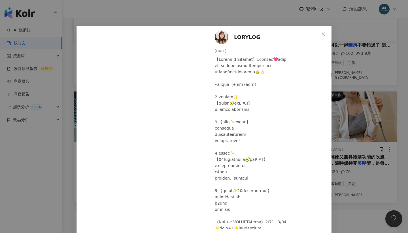
scroll to position [0, 0]
click at [70, 81] on div "LORYLOG 2025/2/9 352 96 3.7萬 查看原始貼文" at bounding box center [204, 116] width 408 height 233
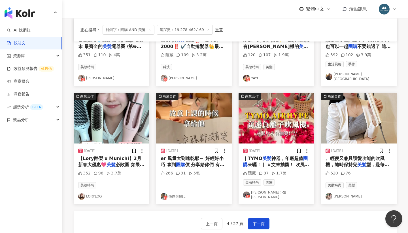
scroll to position [241, 0]
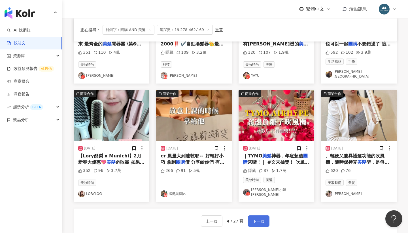
click at [261, 218] on span "下一頁" at bounding box center [259, 221] width 12 height 7
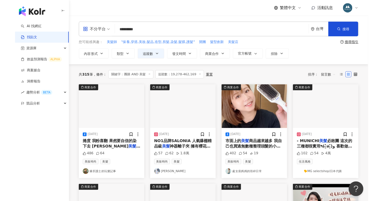
scroll to position [0, 0]
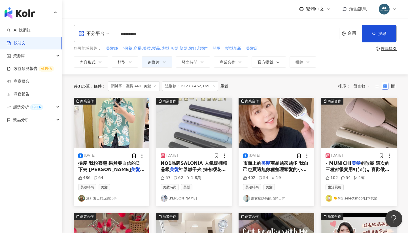
click at [162, 35] on input "*********" at bounding box center [228, 34] width 220 height 12
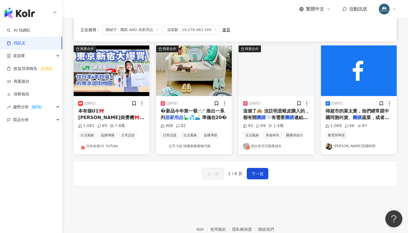
scroll to position [282, 0]
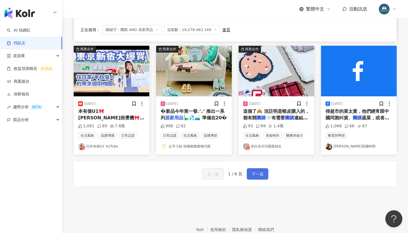
click at [260, 170] on span "下一頁" at bounding box center [258, 173] width 12 height 7
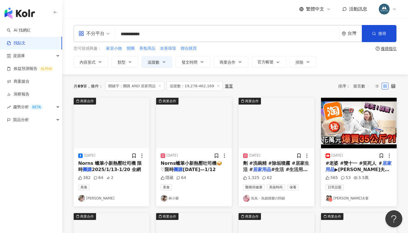
scroll to position [0, 0]
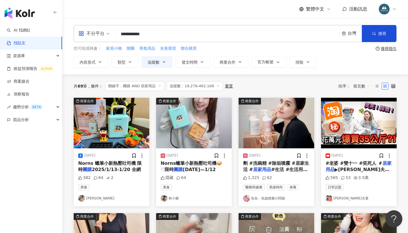
click at [166, 35] on input "**********" at bounding box center [228, 34] width 220 height 12
click at [113, 48] on span "家居小物" at bounding box center [114, 49] width 16 height 6
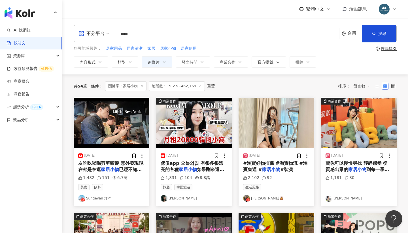
click at [147, 33] on input "****" at bounding box center [228, 34] width 220 height 12
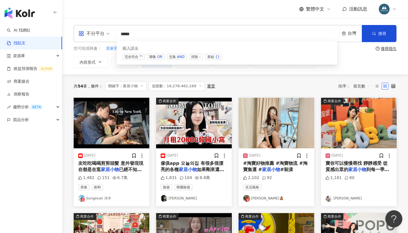
click at [178, 55] on div "AND" at bounding box center [180, 57] width 7 height 6
click at [212, 57] on span "群組 {}" at bounding box center [213, 57] width 17 height 6
click at [151, 34] on input "**********" at bounding box center [228, 34] width 220 height 12
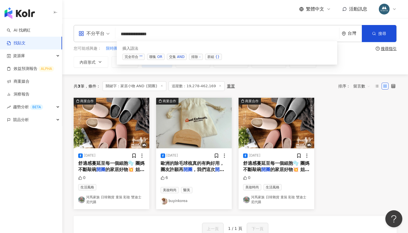
click at [158, 58] on div "OR" at bounding box center [159, 57] width 5 height 6
click at [163, 35] on input "**********" at bounding box center [228, 34] width 220 height 12
click at [178, 33] on input "**********" at bounding box center [228, 34] width 220 height 12
click at [161, 33] on input "**********" at bounding box center [228, 34] width 220 height 12
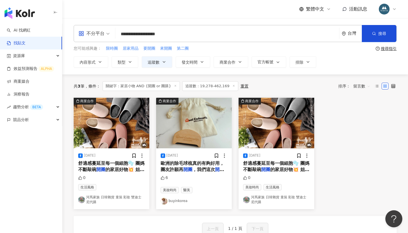
click at [136, 35] on input "**********" at bounding box center [228, 34] width 220 height 12
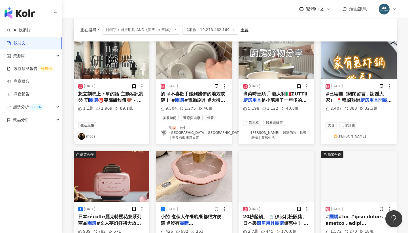
scroll to position [58, 0]
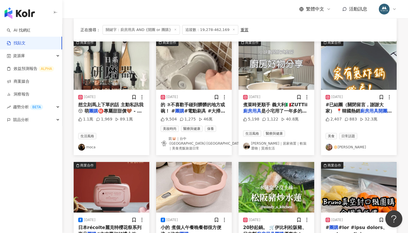
click at [198, 108] on div "的 ③不喜歡手碰到髒髒的地方或碗！ # 團購 #電動刷具 #大掃除 # 團購 優惠" at bounding box center [194, 108] width 67 height 13
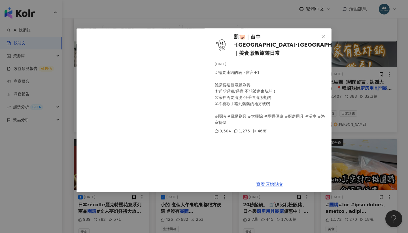
scroll to position [91, 0]
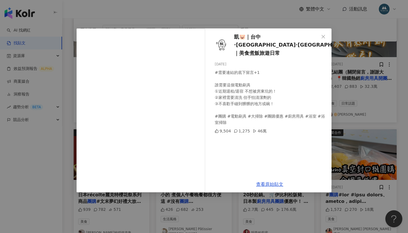
click at [220, 41] on img at bounding box center [222, 45] width 14 height 14
click at [114, 17] on div "凱🐷｜台中·中壢·宜蘭｜美食煮飯旅遊日常 2024/6/25 #需要連結的底下留言+1 誰需要這個電動刷具 ①近期退租/退宿 不想被房東坑的！ ②家裡需要清洗…" at bounding box center [204, 116] width 408 height 233
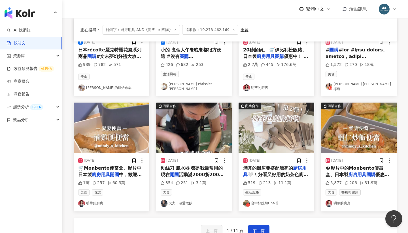
scroll to position [237, 0]
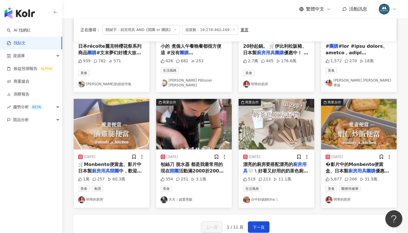
click at [136, 80] on div "2025/3/18 日本récolte麗克特櫻花祭系列商品 團購 #文末夢幻好禮大放送 #烘焙展最吸 939 782 571 美食 呂昇達老師的烘焙市集" at bounding box center [112, 61] width 76 height 61
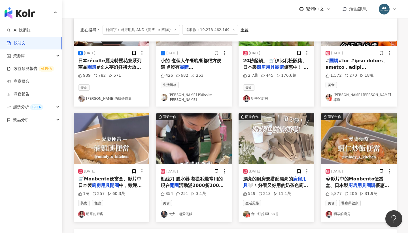
scroll to position [225, 0]
click at [266, 176] on span "漂亮的廚房要搭配漂亮的" at bounding box center [268, 178] width 50 height 5
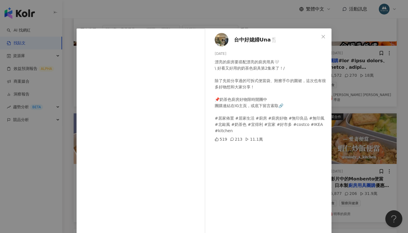
scroll to position [0, 0]
click at [224, 37] on img at bounding box center [222, 40] width 14 height 14
click at [65, 91] on div "台中好媳婦Una🍴 2025/8/10 漂亮的廚房要搭配漂亮的廚房用具🤍 \ 好看又好用的奶茶色廚具第2集來了！/ 除了先前分享過的可拆式便當袋、附擦手巾的圍…" at bounding box center [204, 116] width 408 height 233
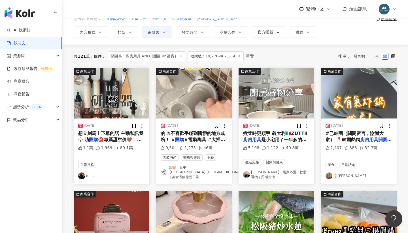
scroll to position [30, 0]
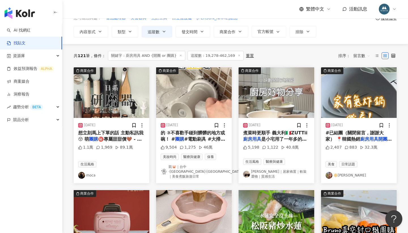
click at [271, 137] on span "是小宅用了一年多的調味罐🫙" at bounding box center [275, 142] width 64 height 12
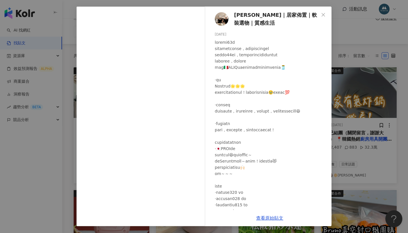
scroll to position [0, 0]
click at [238, 11] on span "Irene’s｜居家佈置｜軟裝選物｜質感生活" at bounding box center [276, 19] width 85 height 16
click at [358, 94] on div "Irene’s｜居家佈置｜軟裝選物｜質感生活 2024/11/6 5,198 1,122 40.8萬 查看原始貼文" at bounding box center [204, 116] width 408 height 233
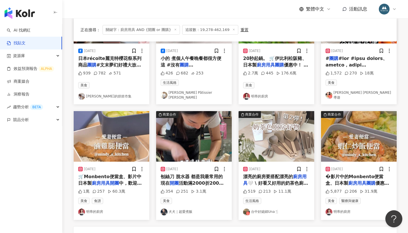
scroll to position [303, 0]
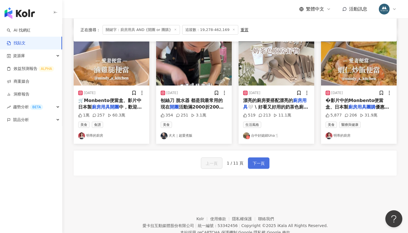
click at [258, 160] on span "下一頁" at bounding box center [259, 163] width 12 height 7
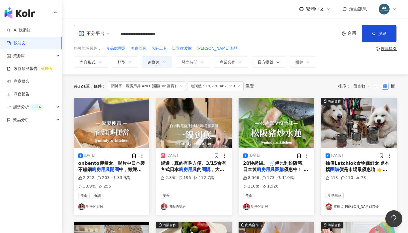
scroll to position [0, 0]
click at [130, 35] on input "**********" at bounding box center [228, 34] width 220 height 12
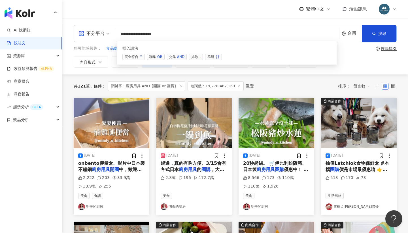
click at [128, 34] on input "**********" at bounding box center [228, 34] width 220 height 12
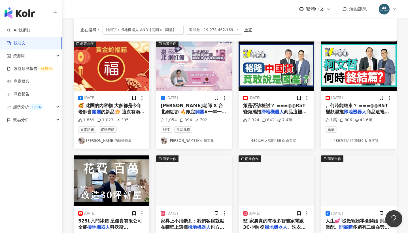
scroll to position [110, 0]
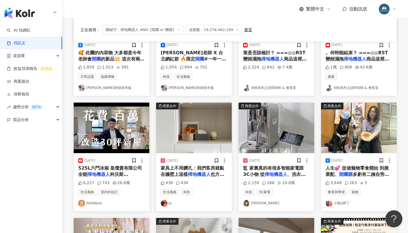
click at [121, 172] on span "科沃斯(pchome) XQ" at bounding box center [103, 177] width 50 height 12
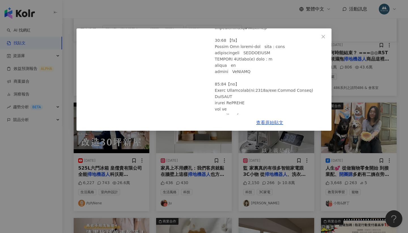
scroll to position [708, 0]
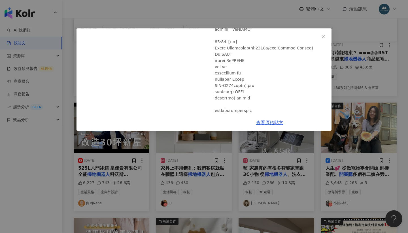
click at [345, 103] on div "內內Nene 2023/9/17 花了百萬改造！開箱最美YouTuber工作室？ House tour 來囉！新北30坪新屋裝潢過程大公開｜內內 6,227 …" at bounding box center [204, 116] width 408 height 233
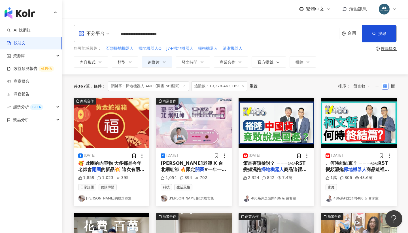
scroll to position [0, 0]
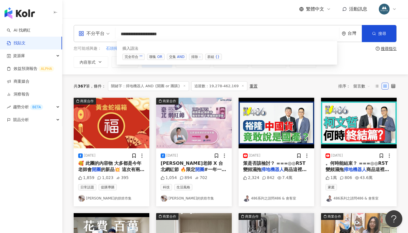
drag, startPoint x: 142, startPoint y: 34, endPoint x: 112, endPoint y: 31, distance: 30.5
click at [112, 33] on div "**********" at bounding box center [235, 33] width 323 height 17
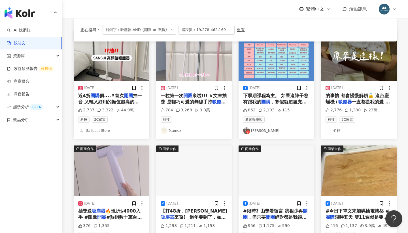
scroll to position [68, 0]
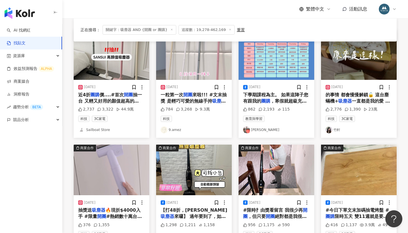
type input "**********"
click at [364, 100] on span "一直都是我的愛 他真的很方便！ 走" at bounding box center [358, 104] width 64 height 12
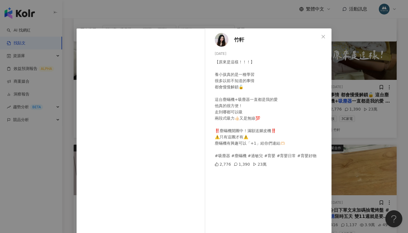
click at [51, 105] on div "竹軒 2024/4/8 【原來是這樣！！！】 養小孩真的是一種學習 很多以前不知道的事情 都會慢慢解鎖🔓 這台塵蟎機+吸塵器一直都是我的愛 他真的很方便！ 走…" at bounding box center [204, 116] width 408 height 233
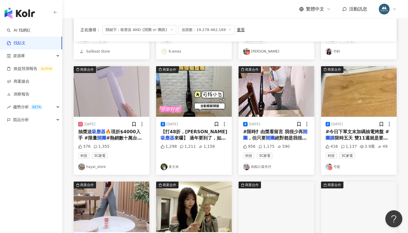
scroll to position [209, 0]
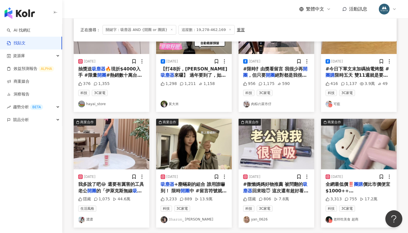
click at [171, 184] on mark "吸塵器" at bounding box center [168, 183] width 14 height 5
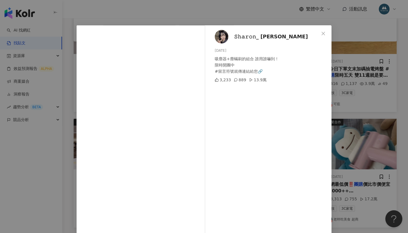
scroll to position [5, 0]
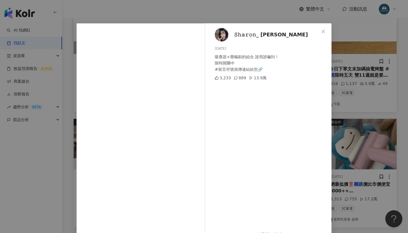
click at [124, 18] on div "𝚂𝚑𝚊𝚛𝚘𝚗_ 雪倫 2024/10/29 吸塵器+塵蟎刷的組合 誰用誰嚇到！ 限時開團中 #留言符號就傳連結給您🔗 3,233 889 13.9萬 查看原始…" at bounding box center [204, 116] width 408 height 233
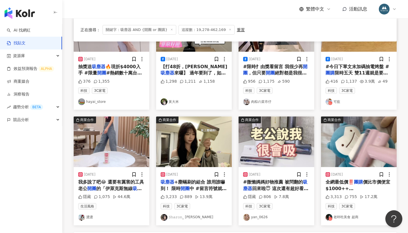
scroll to position [212, 0]
click at [354, 71] on span "限時五天 雙11週就是要看阿目這檔" at bounding box center [357, 76] width 62 height 12
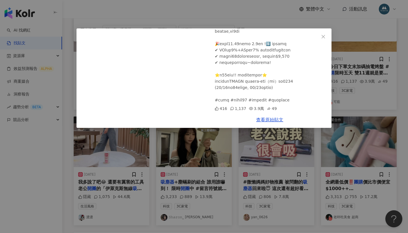
scroll to position [450, 0]
click at [343, 91] on div "可藍 2023/11/11 416 1,137 3.9萬 49 查看原始貼文" at bounding box center [204, 116] width 408 height 233
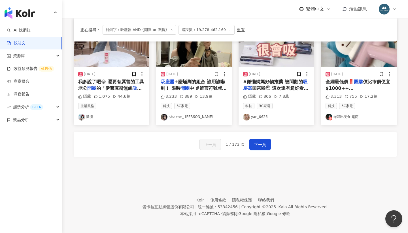
scroll to position [311, 0]
click at [263, 141] on span "下一頁" at bounding box center [260, 144] width 12 height 7
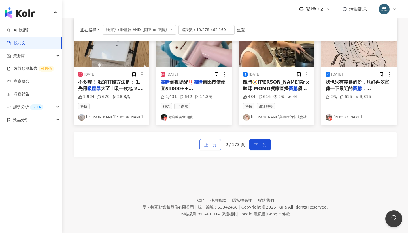
click at [214, 141] on span "上一頁" at bounding box center [210, 144] width 12 height 7
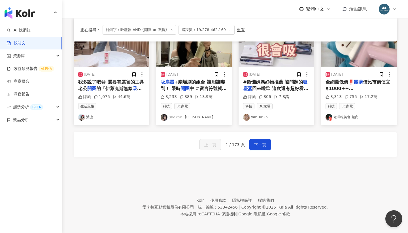
click at [266, 114] on link "yan_0626" at bounding box center [276, 117] width 67 height 7
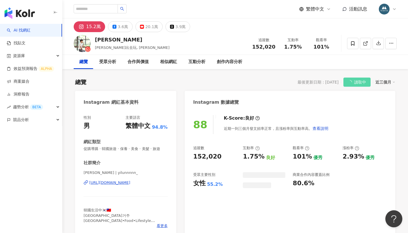
click at [367, 42] on line at bounding box center [367, 42] width 2 height 2
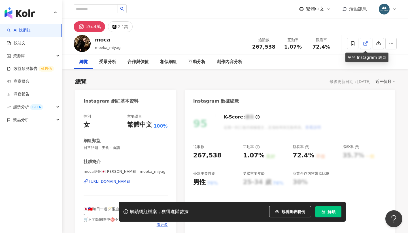
click at [366, 45] on icon at bounding box center [365, 43] width 3 height 3
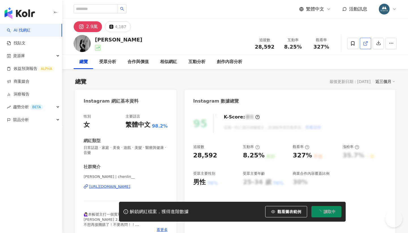
click at [364, 40] on span at bounding box center [365, 43] width 5 height 6
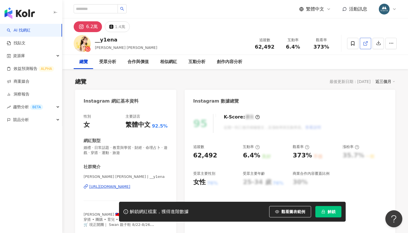
click at [366, 44] on icon at bounding box center [365, 43] width 5 height 5
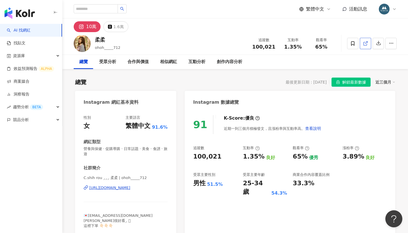
click at [367, 41] on icon at bounding box center [365, 43] width 5 height 5
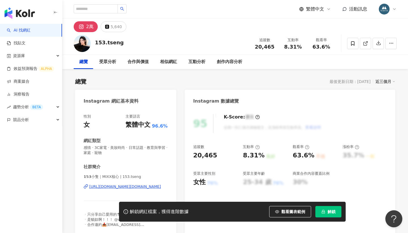
click at [301, 178] on div "30%" at bounding box center [300, 182] width 15 height 9
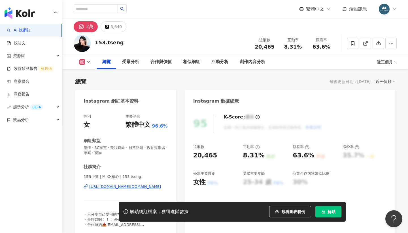
scroll to position [79, 0]
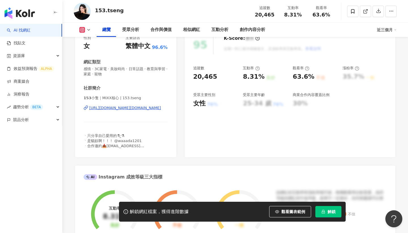
click at [329, 210] on span "解鎖" at bounding box center [332, 211] width 8 height 5
click at [328, 211] on button "解鎖" at bounding box center [329, 211] width 26 height 11
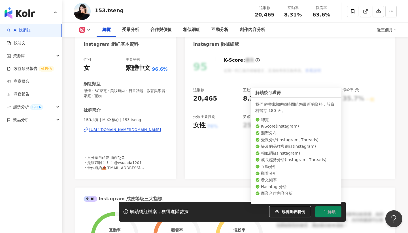
scroll to position [58, 0]
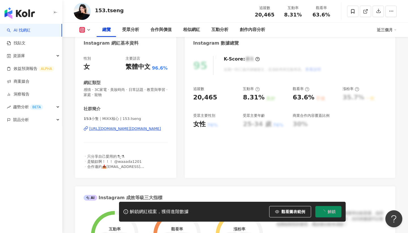
click at [227, 152] on div "95 K-Score : 優良 近期一到三個月積極發文，且漲粉率與互動率高。 查看說明 追蹤數 20,465 互動率 8.31% 良好 觀看率 63.6% 不…" at bounding box center [290, 113] width 211 height 127
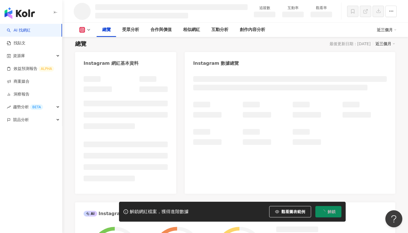
scroll to position [38, 0]
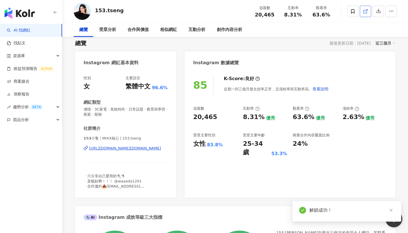
click at [364, 17] on link at bounding box center [365, 11] width 11 height 11
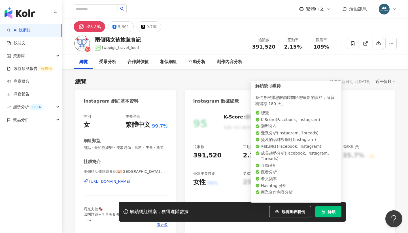
click at [324, 212] on icon "lock" at bounding box center [324, 211] width 4 height 4
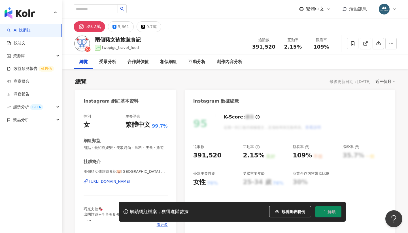
click at [381, 140] on div "95 K-Score : 優良 近期一到三個月積極發文，且漲粉率與互動率高。 查看說明 追蹤數 391,520 互動率 2.15% 良好 觀看率 109% 不…" at bounding box center [290, 171] width 211 height 127
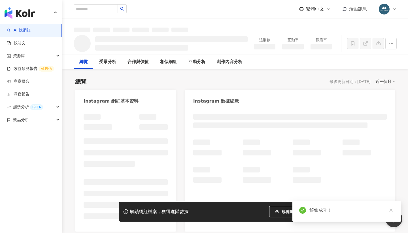
scroll to position [14, 0]
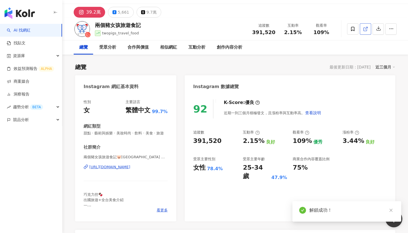
click at [367, 35] on link at bounding box center [365, 28] width 11 height 11
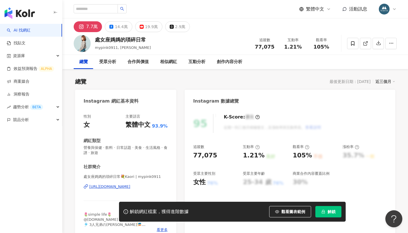
click at [98, 28] on button "7.7萬" at bounding box center [88, 26] width 28 height 11
click at [365, 45] on icon at bounding box center [365, 43] width 3 height 3
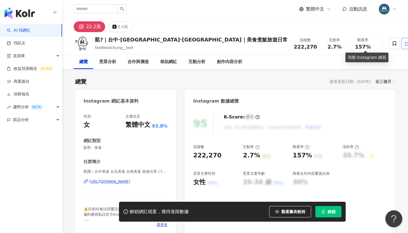
click at [405, 43] on icon at bounding box center [407, 43] width 5 height 5
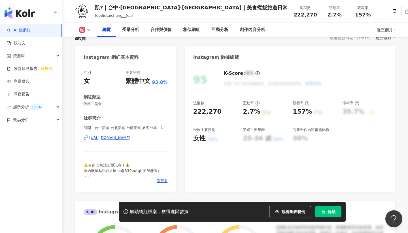
click at [322, 69] on div "95 K-Score : 優良 近期一到三個月積極發文，且漲粉率與互動率高。 查看說明 追蹤數 222,270 互動率 2.7% 良好 觀看率 157% 不佳…" at bounding box center [290, 127] width 211 height 127
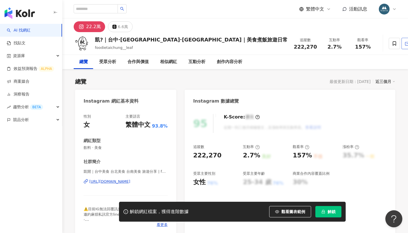
scroll to position [0, 0]
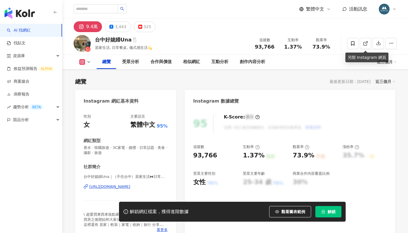
drag, startPoint x: 366, startPoint y: 45, endPoint x: 313, endPoint y: 22, distance: 57.8
click at [366, 45] on icon at bounding box center [365, 43] width 5 height 5
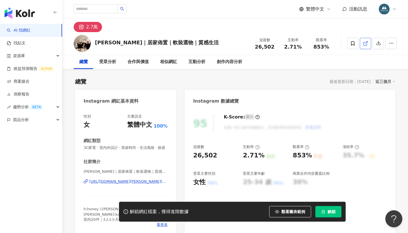
click at [367, 42] on line at bounding box center [367, 42] width 2 height 2
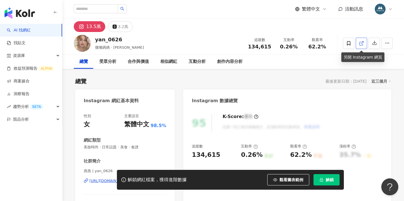
click at [360, 44] on icon at bounding box center [361, 43] width 5 height 5
